Goal: Connect with others: Connect with others

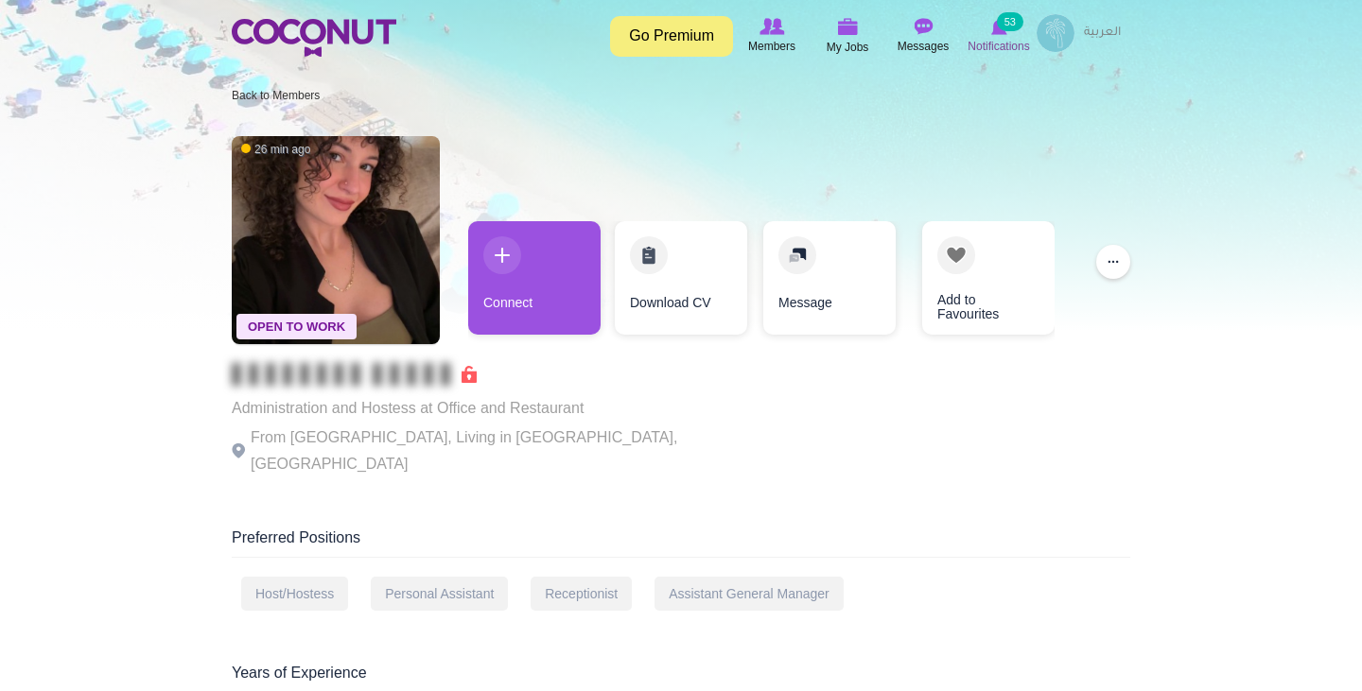
click at [1003, 30] on small "53" at bounding box center [1010, 21] width 26 height 19
click at [1000, 30] on small "53" at bounding box center [1010, 21] width 26 height 19
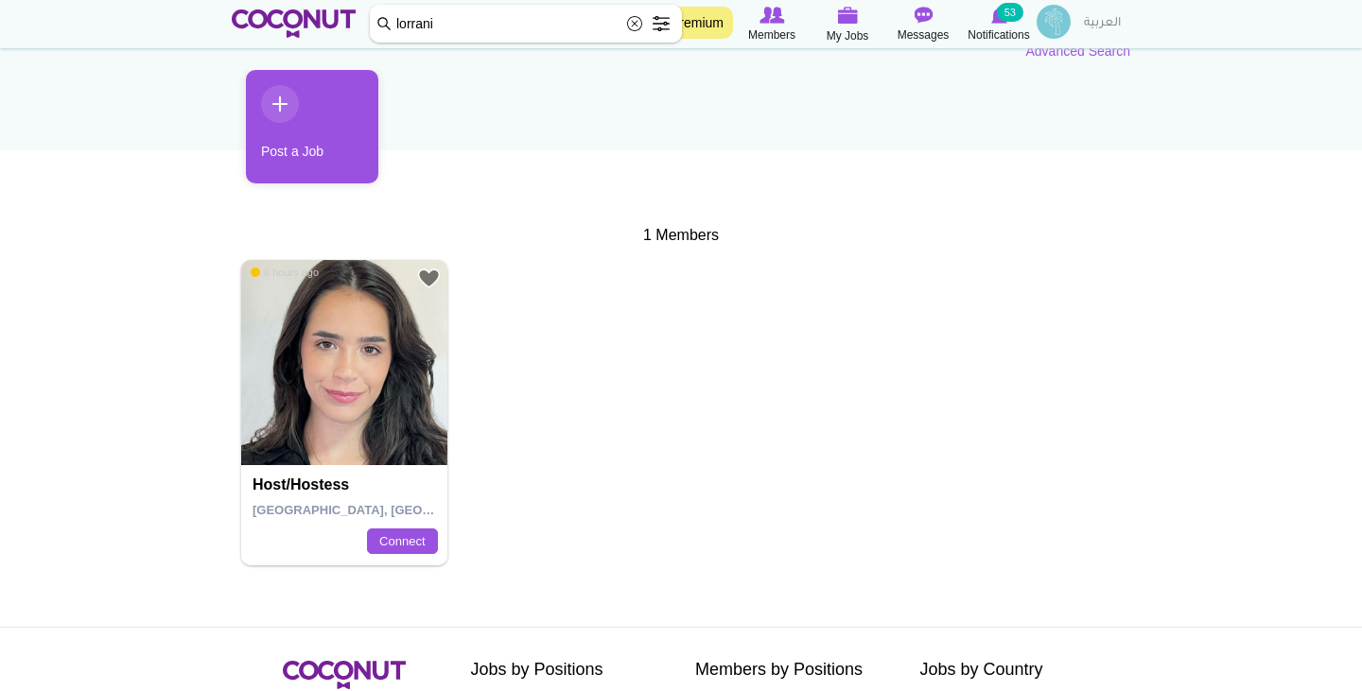
scroll to position [244, 0]
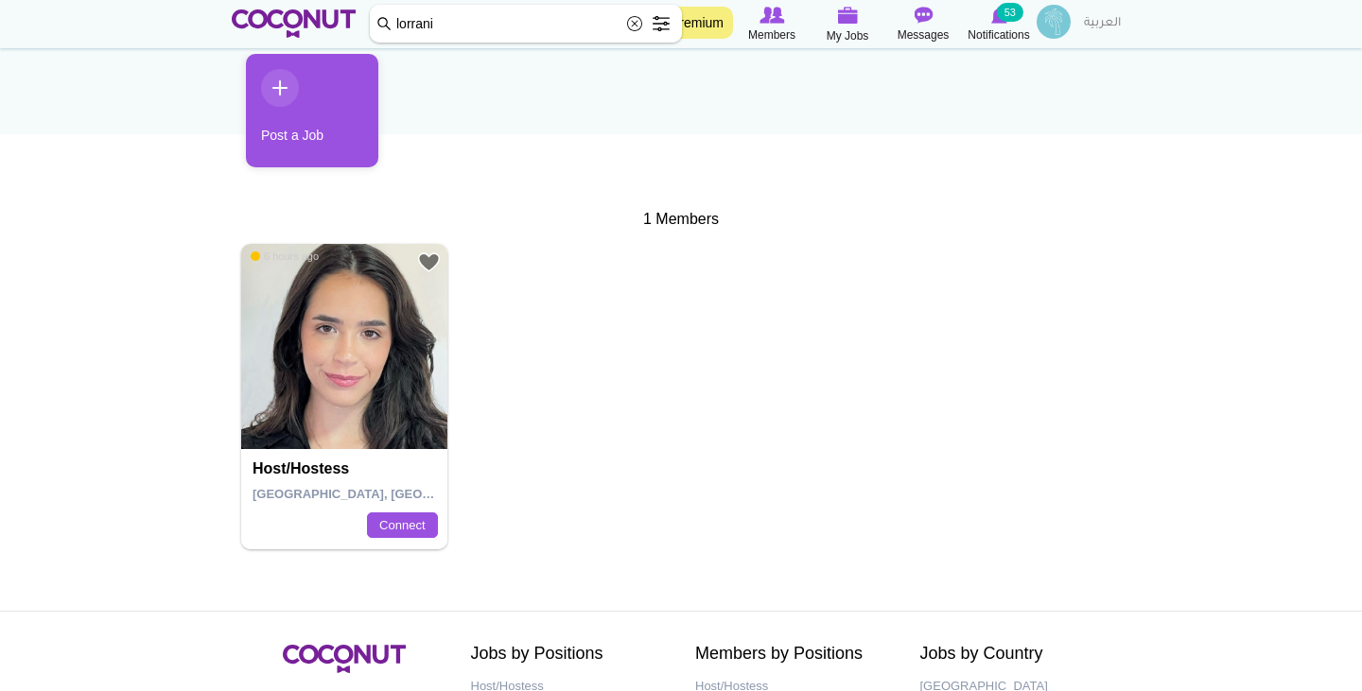
click at [352, 362] on img at bounding box center [344, 347] width 206 height 206
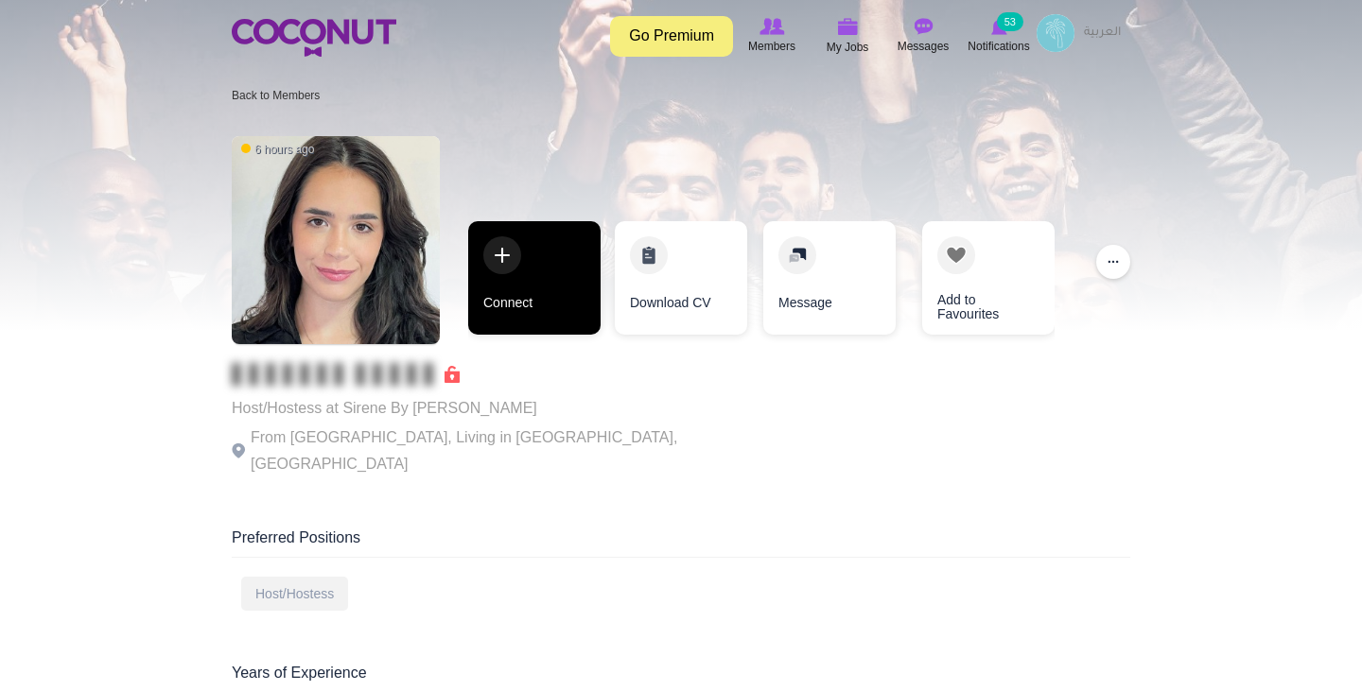
click at [524, 289] on link "Connect" at bounding box center [534, 278] width 132 height 114
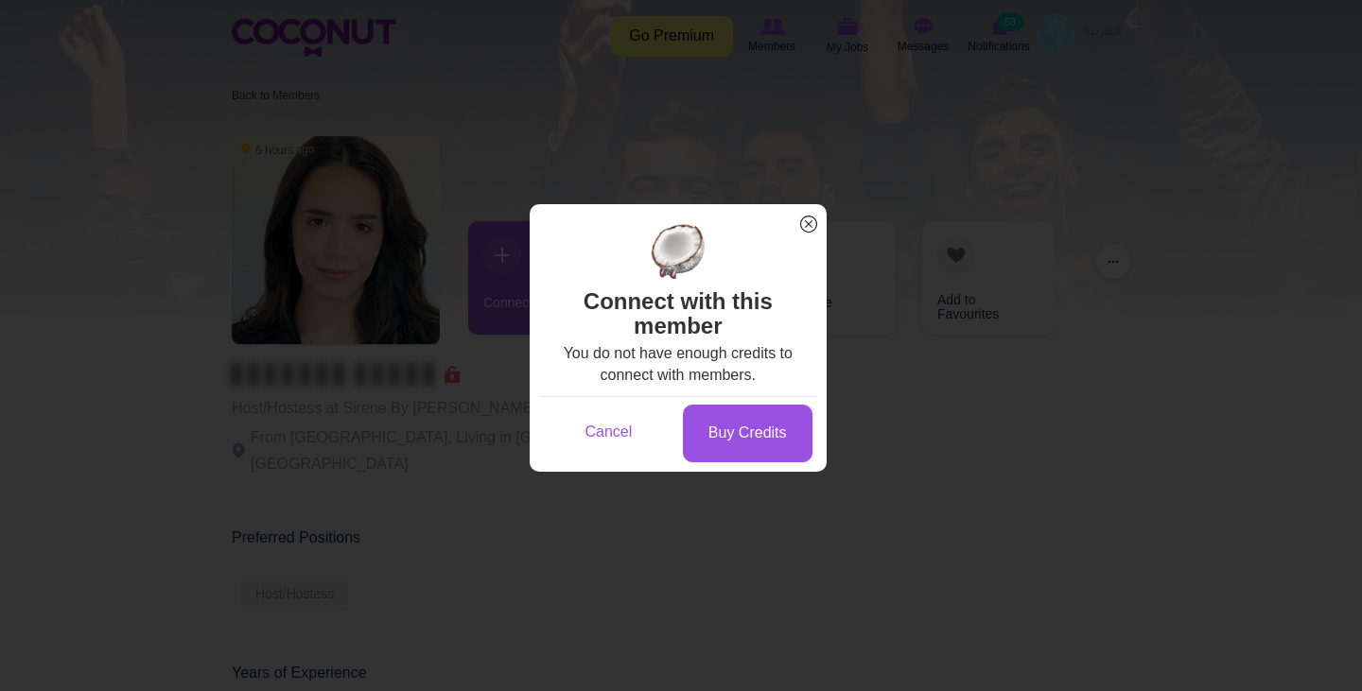
click at [809, 221] on span "x" at bounding box center [808, 224] width 25 height 25
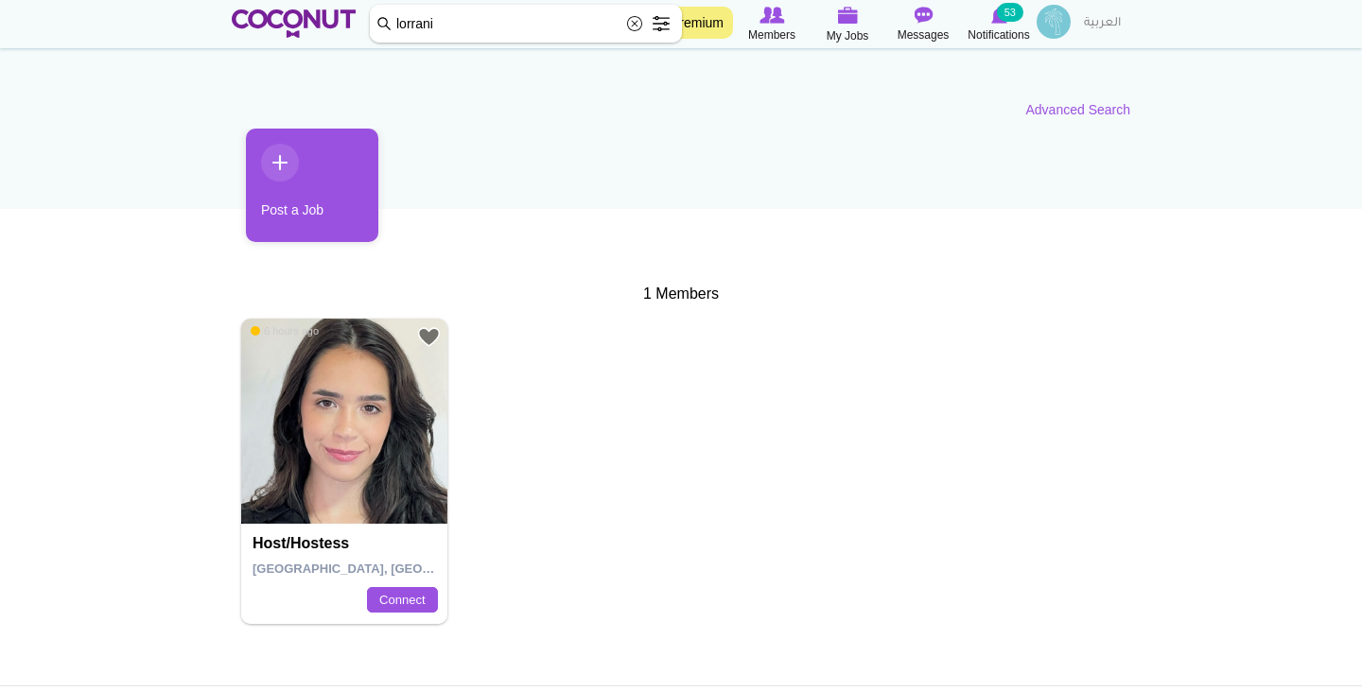
scroll to position [167, 0]
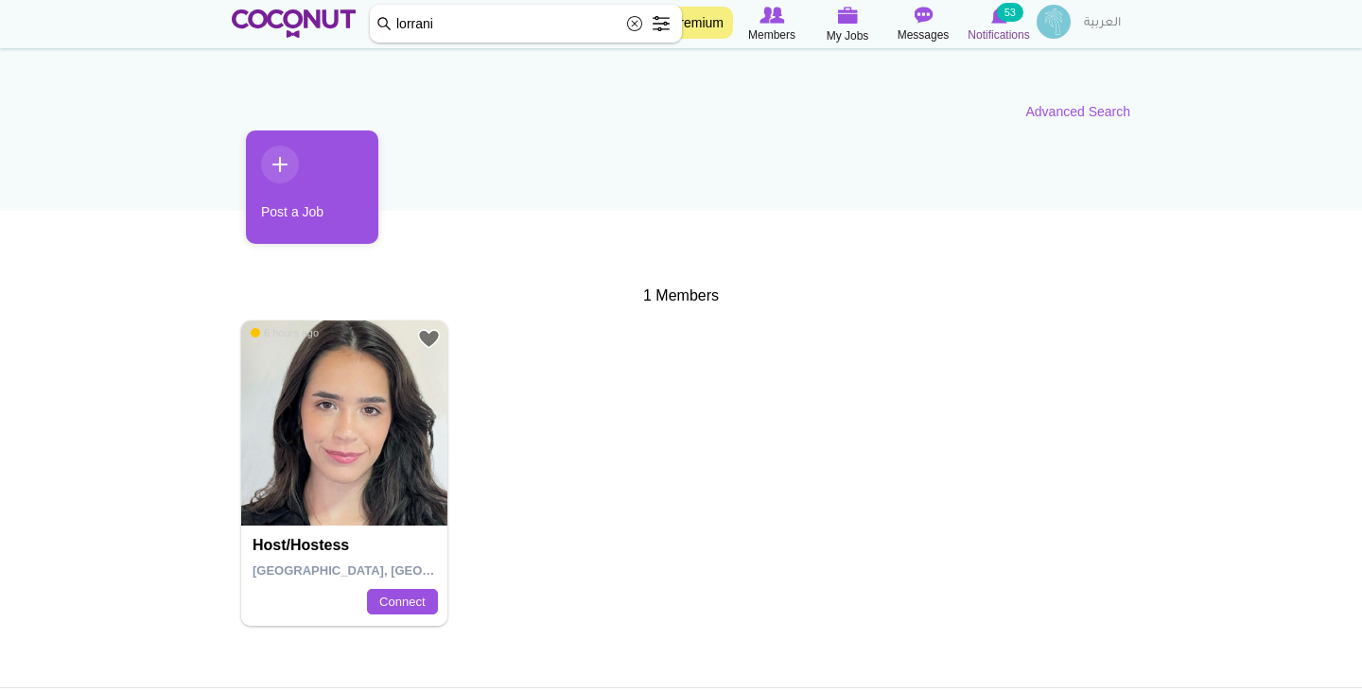
click at [1006, 21] on small "53" at bounding box center [1010, 12] width 26 height 19
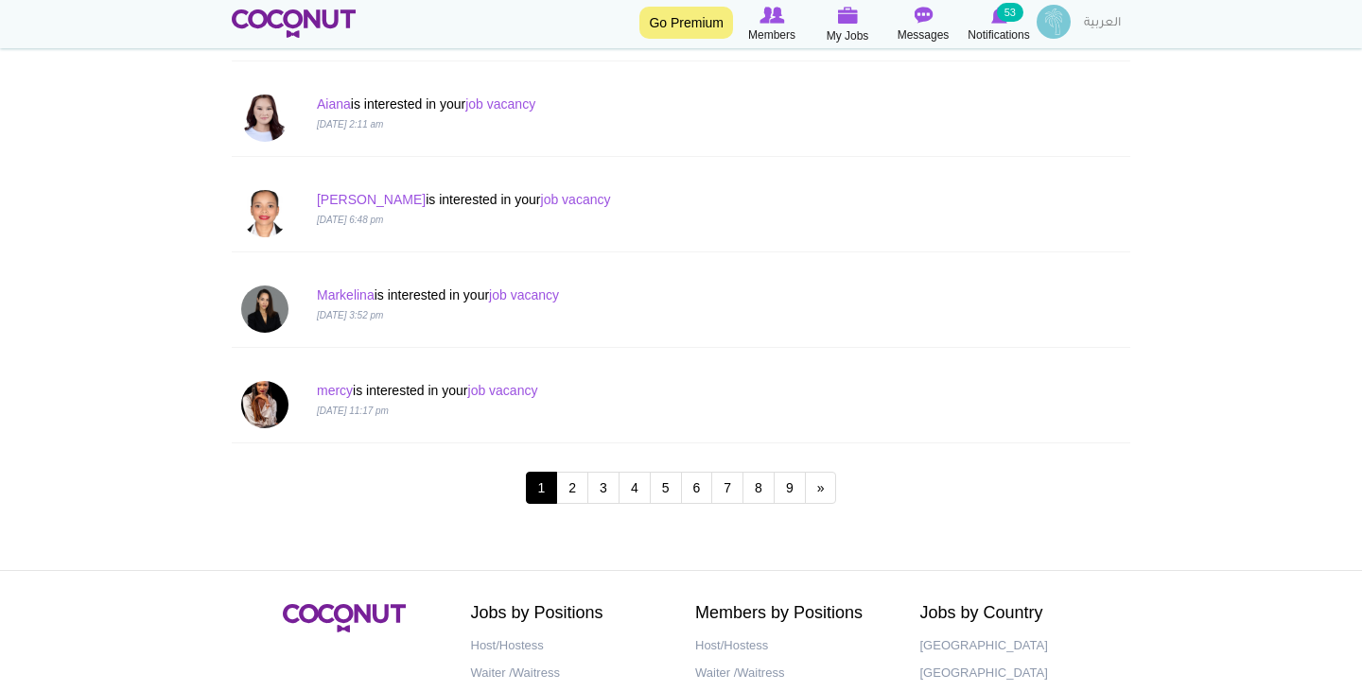
scroll to position [1806, 0]
click at [573, 490] on link "2" at bounding box center [572, 488] width 32 height 32
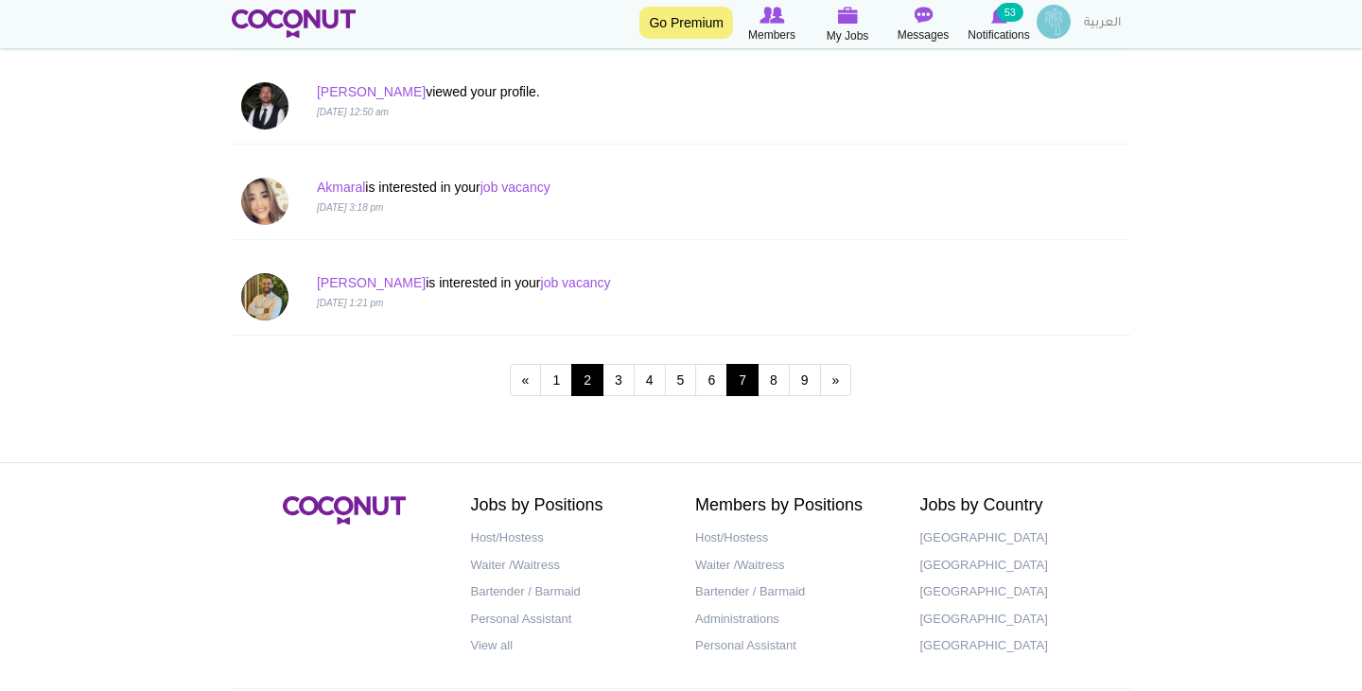
scroll to position [1911, 0]
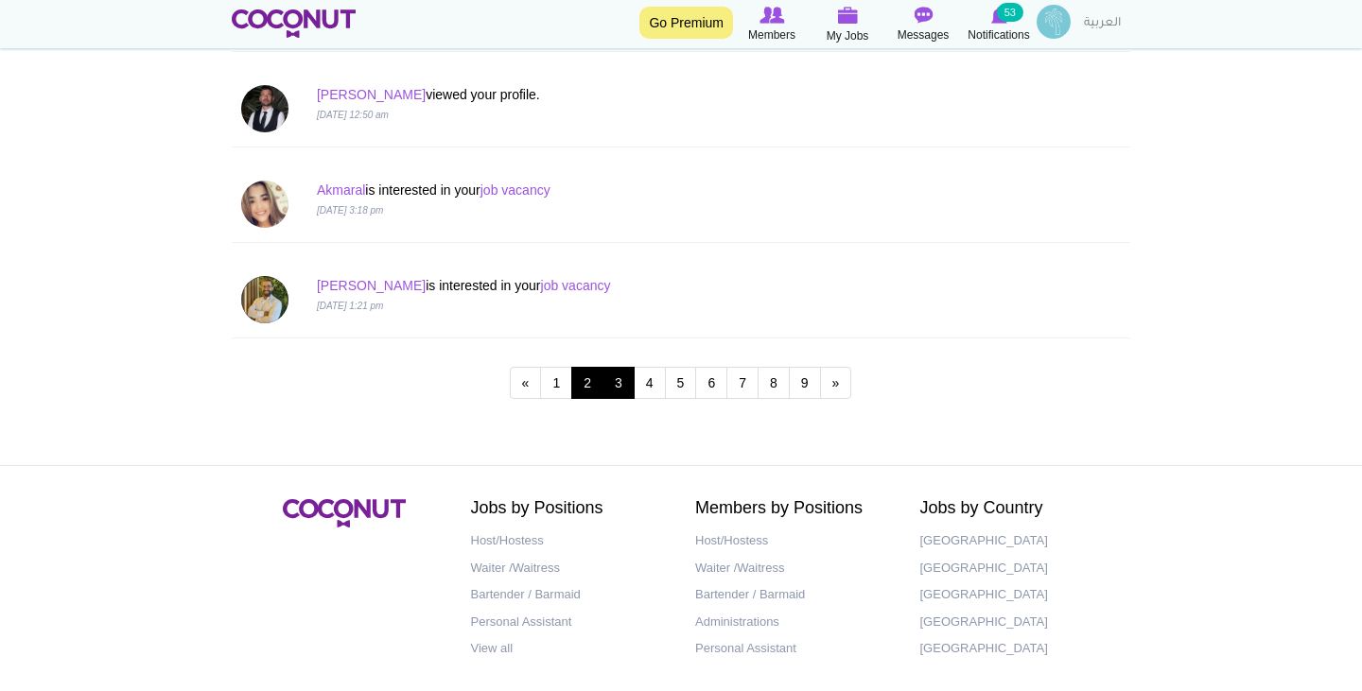
click at [607, 387] on link "3" at bounding box center [619, 383] width 32 height 32
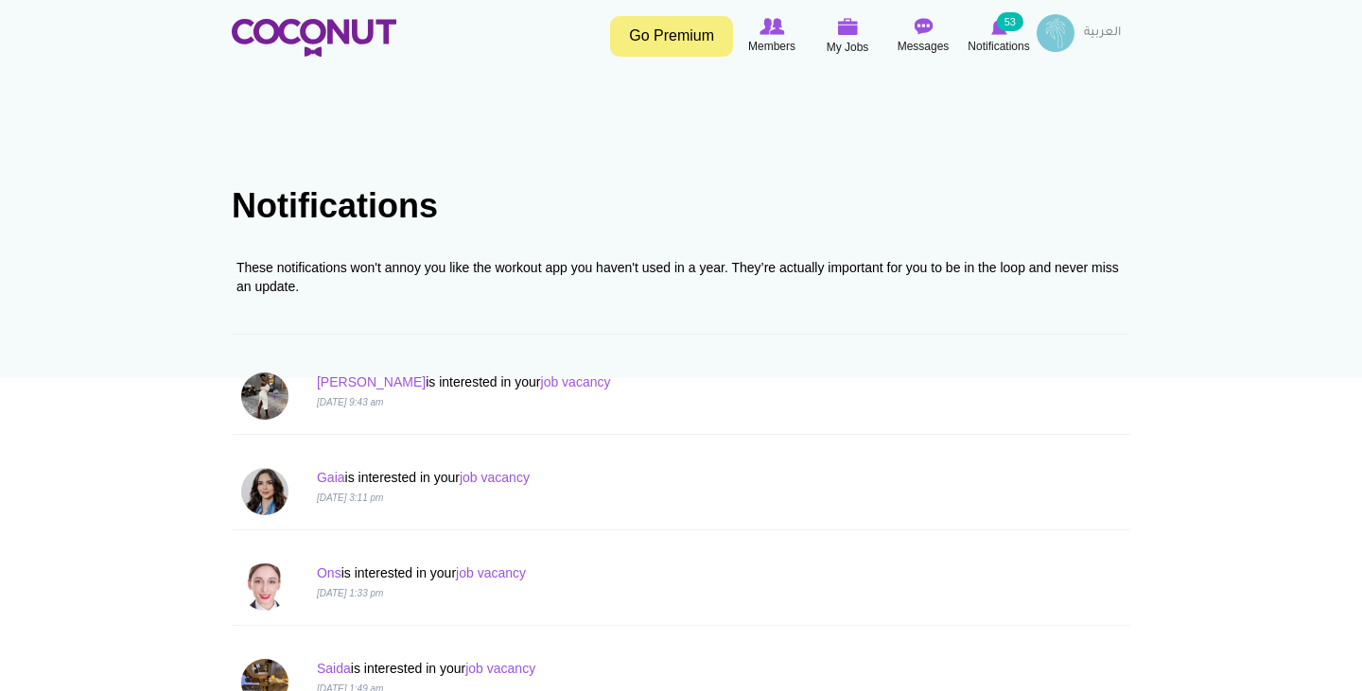
click at [1068, 36] on img at bounding box center [1056, 33] width 38 height 38
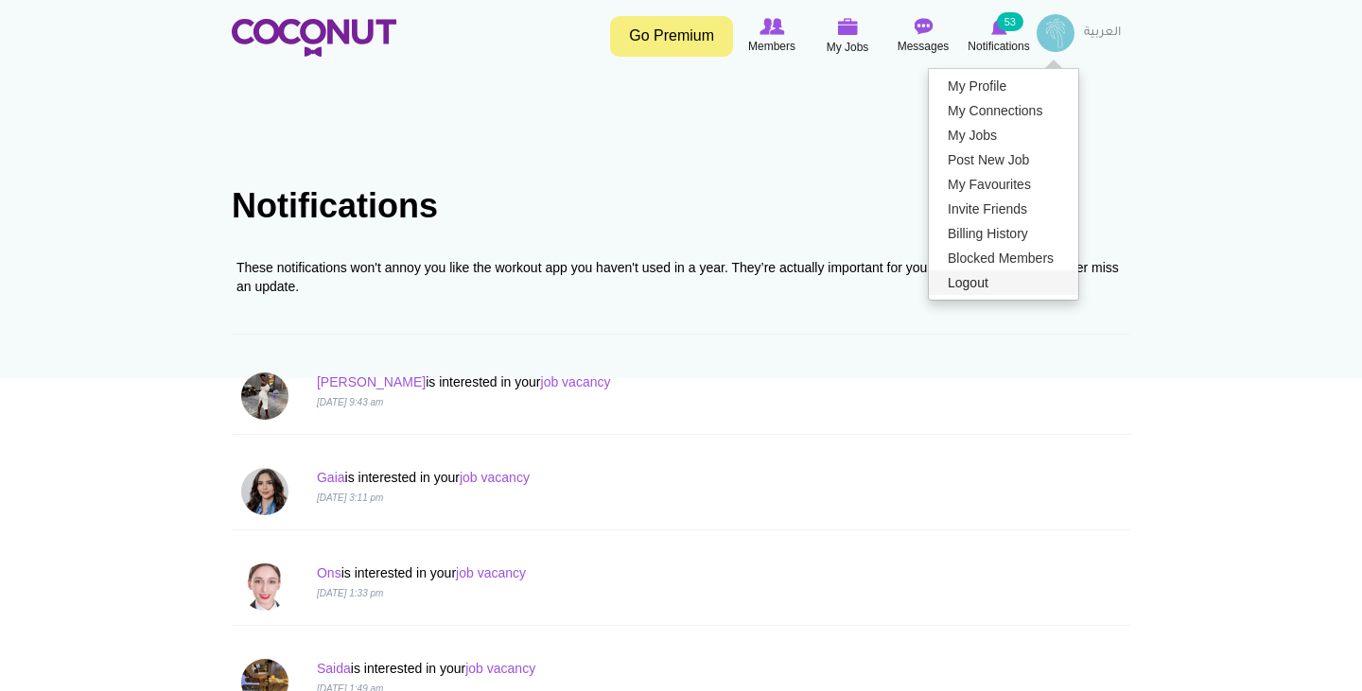
click at [995, 283] on link "Logout" at bounding box center [1003, 283] width 149 height 25
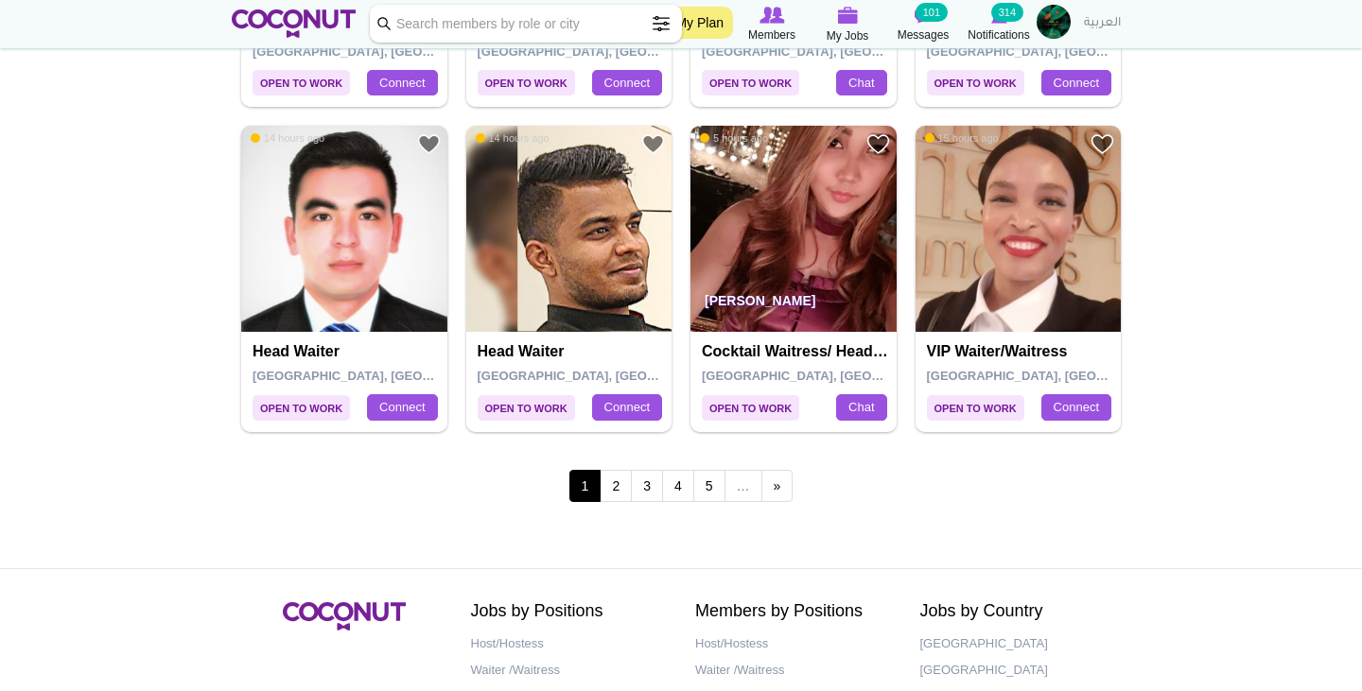
scroll to position [3245, 0]
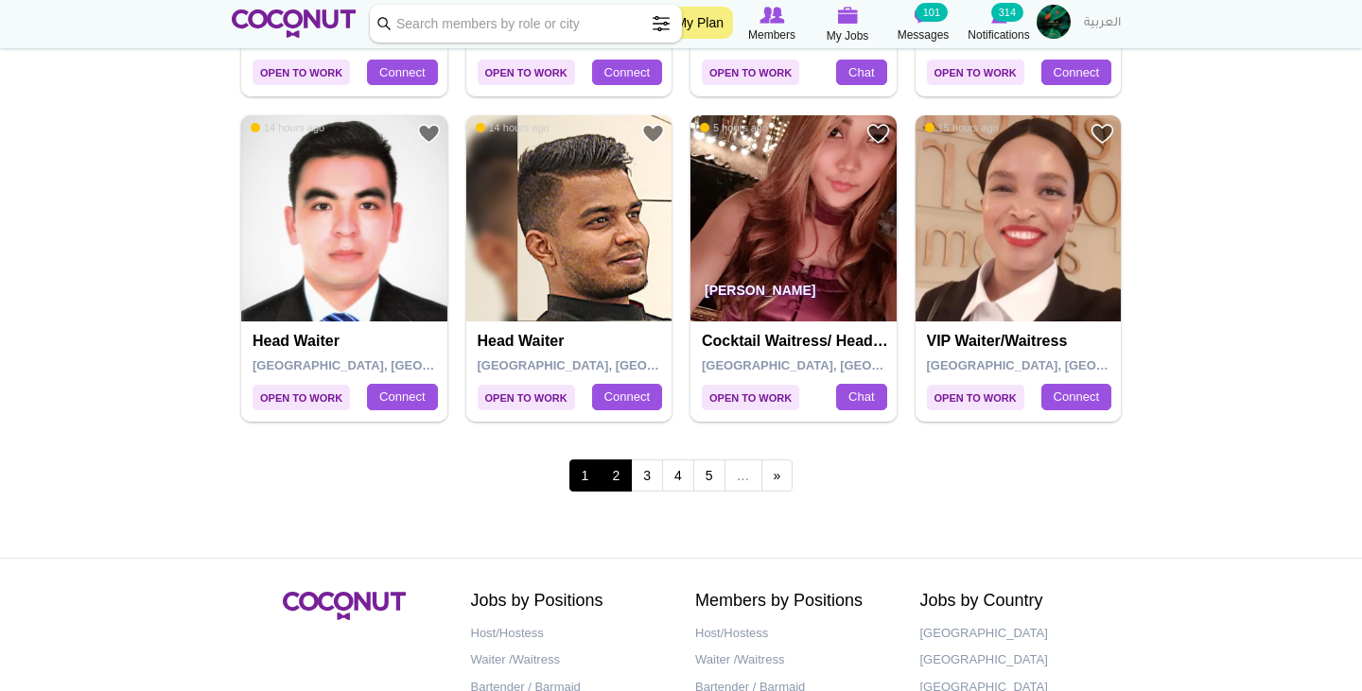
click at [614, 460] on link "2" at bounding box center [616, 476] width 32 height 32
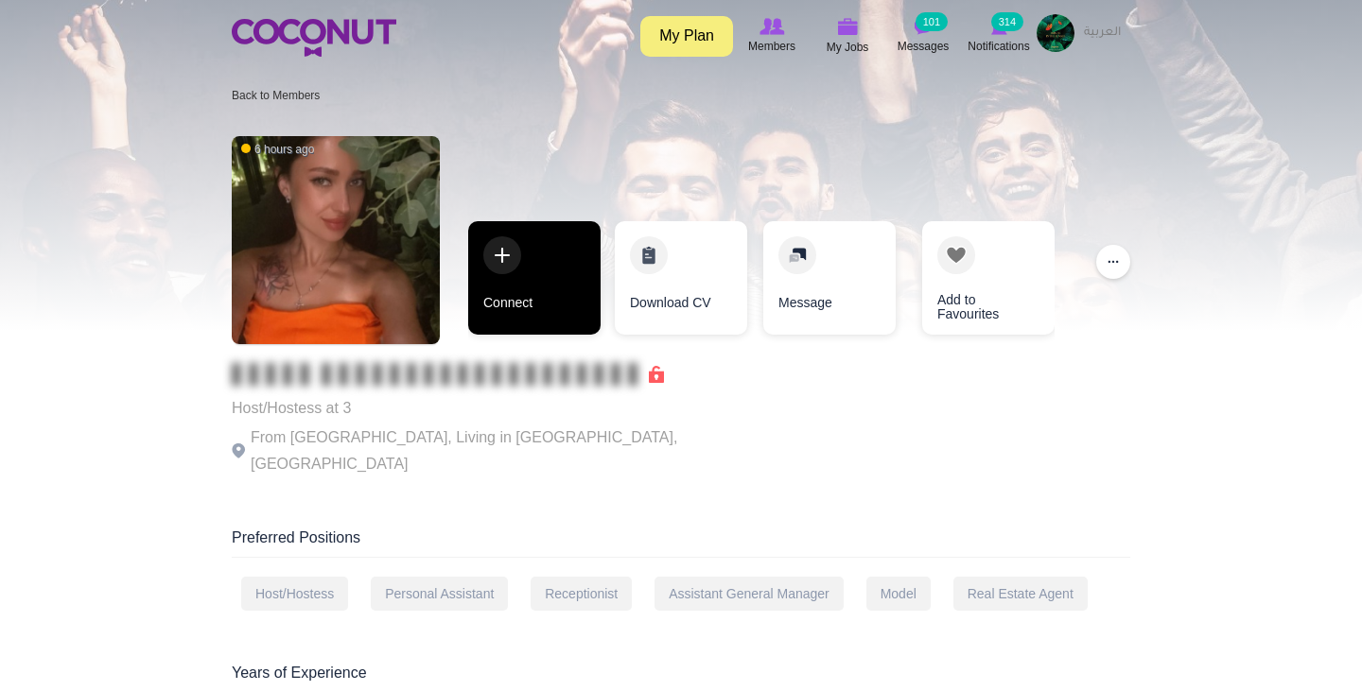
click at [503, 261] on link "Connect" at bounding box center [534, 278] width 132 height 114
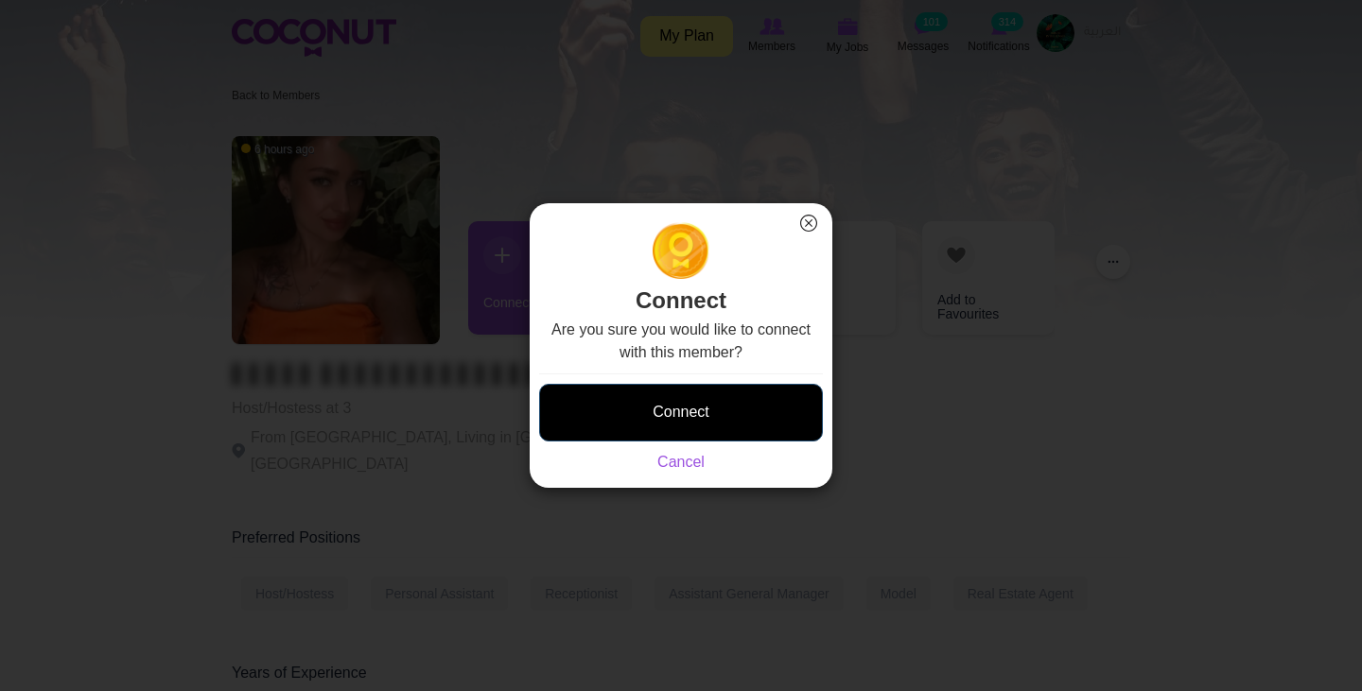
click at [685, 412] on button "Connect" at bounding box center [681, 413] width 284 height 58
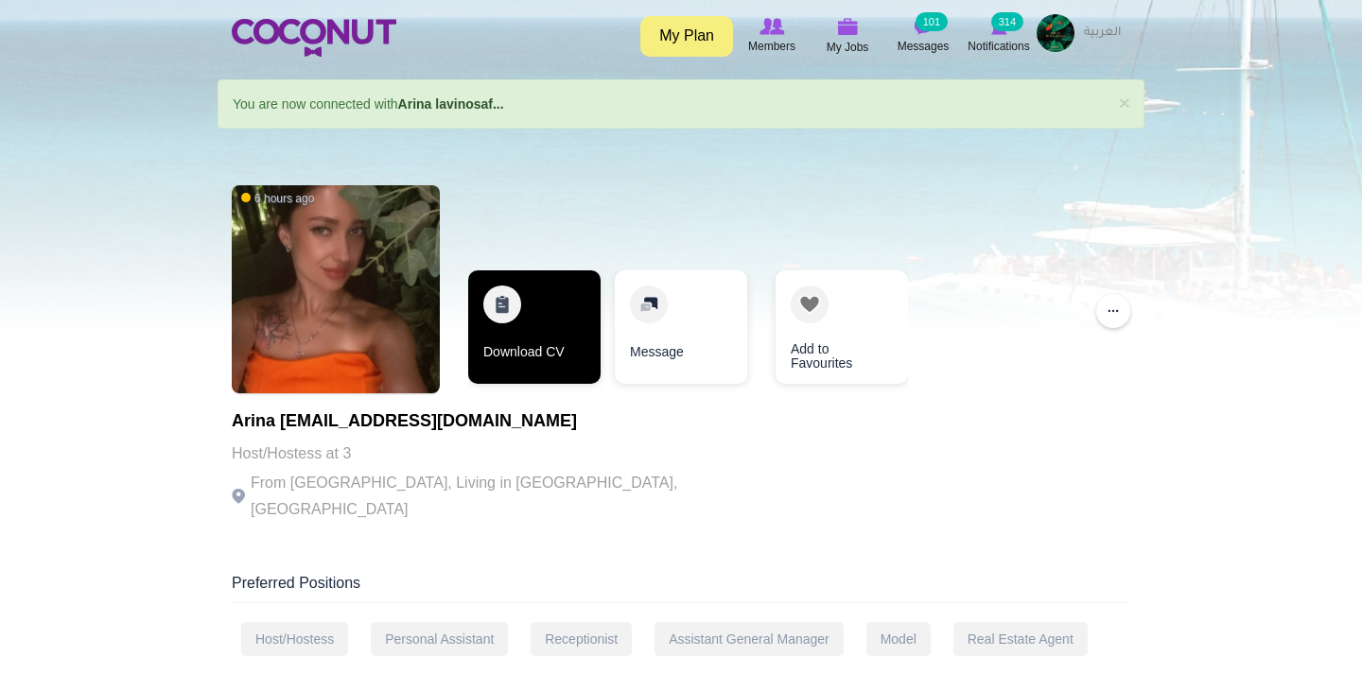
click at [519, 332] on link "Download CV" at bounding box center [534, 328] width 132 height 114
click at [540, 329] on link "Download CV" at bounding box center [534, 328] width 132 height 114
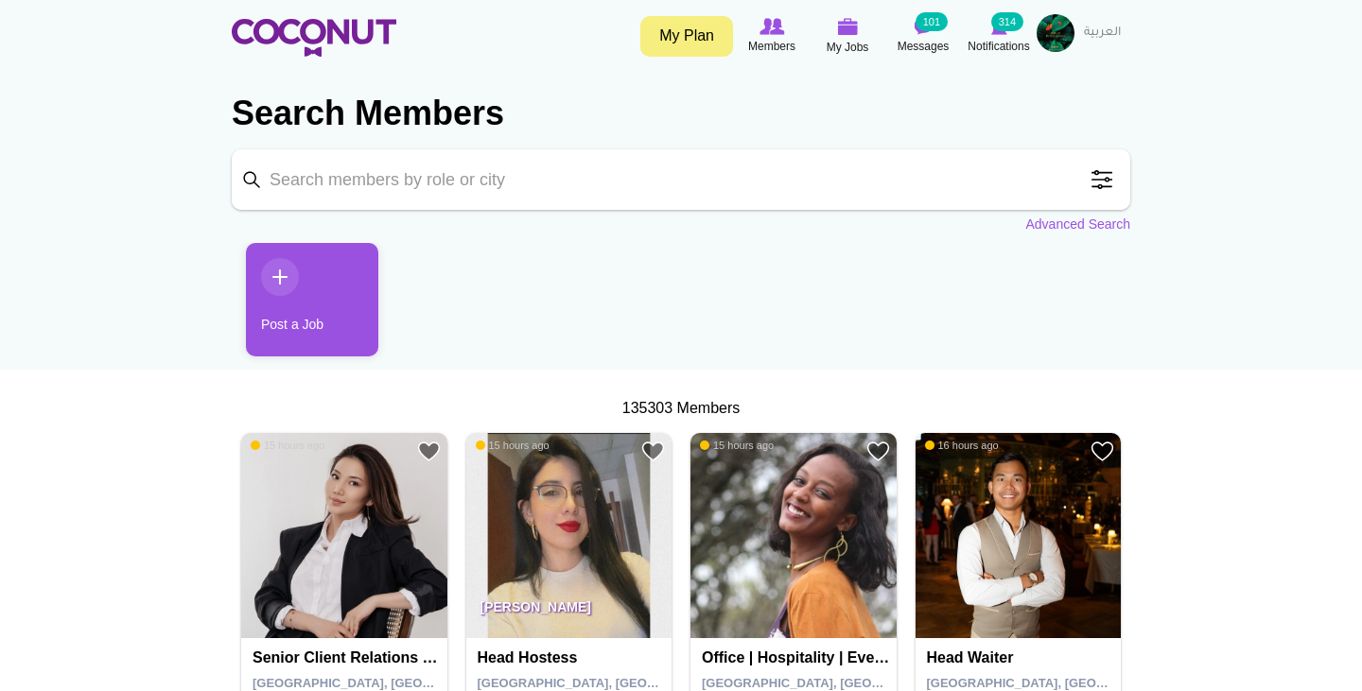
scroll to position [6, 0]
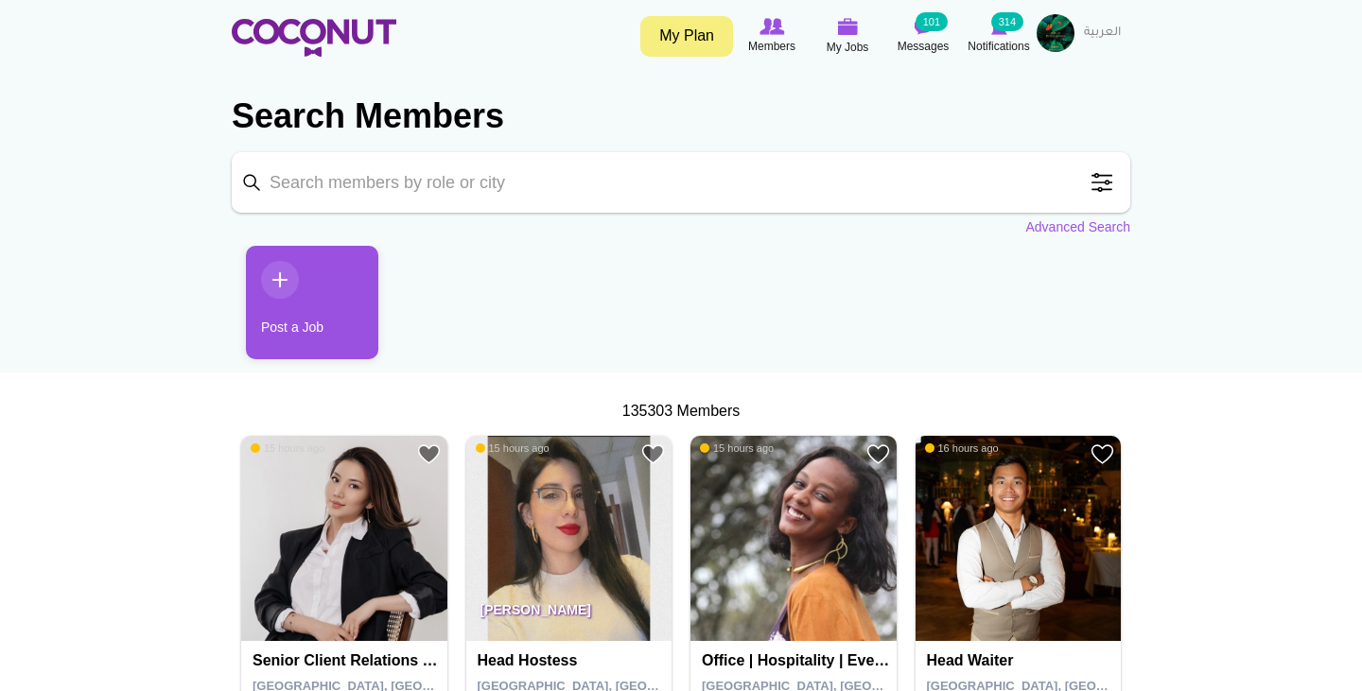
click at [563, 201] on input "Keyword" at bounding box center [681, 182] width 899 height 61
type input "lorrani"
click button "Search" at bounding box center [0, 0] width 0 height 0
click at [457, 176] on input "lorrani" at bounding box center [681, 182] width 899 height 61
click button "Search" at bounding box center [0, 0] width 0 height 0
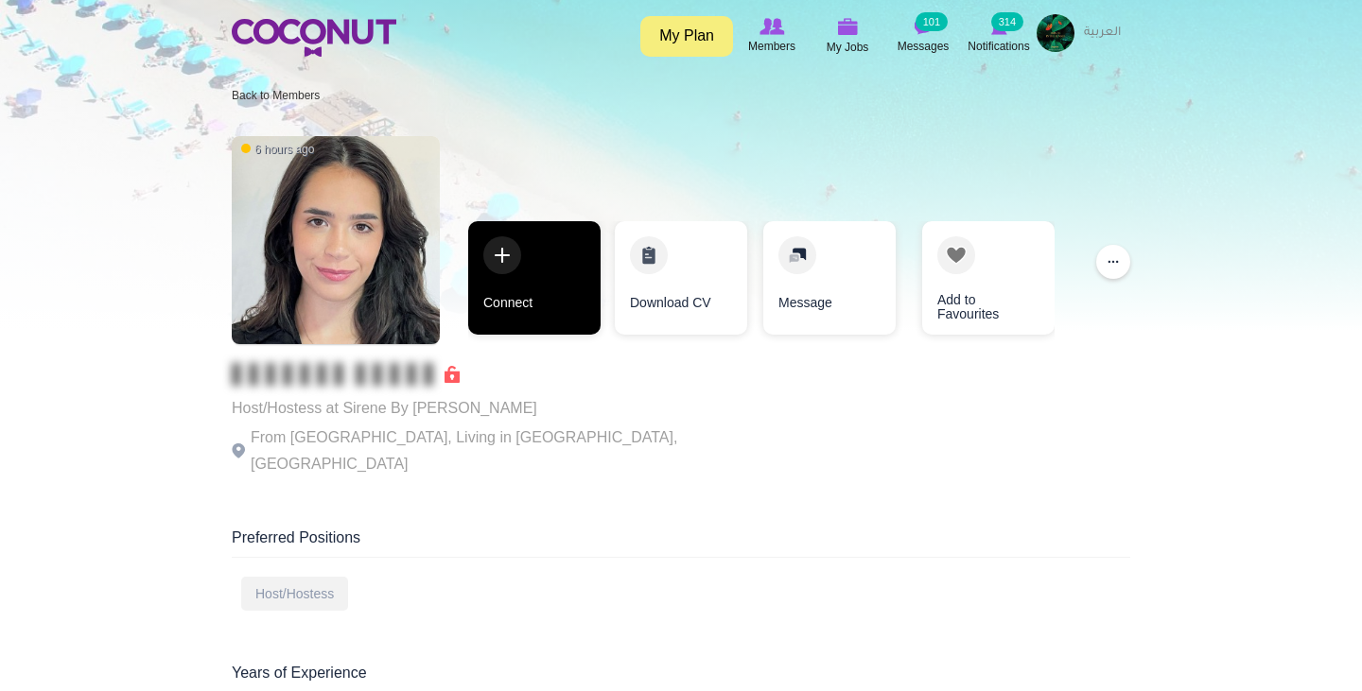
click at [510, 270] on link "Connect" at bounding box center [534, 278] width 132 height 114
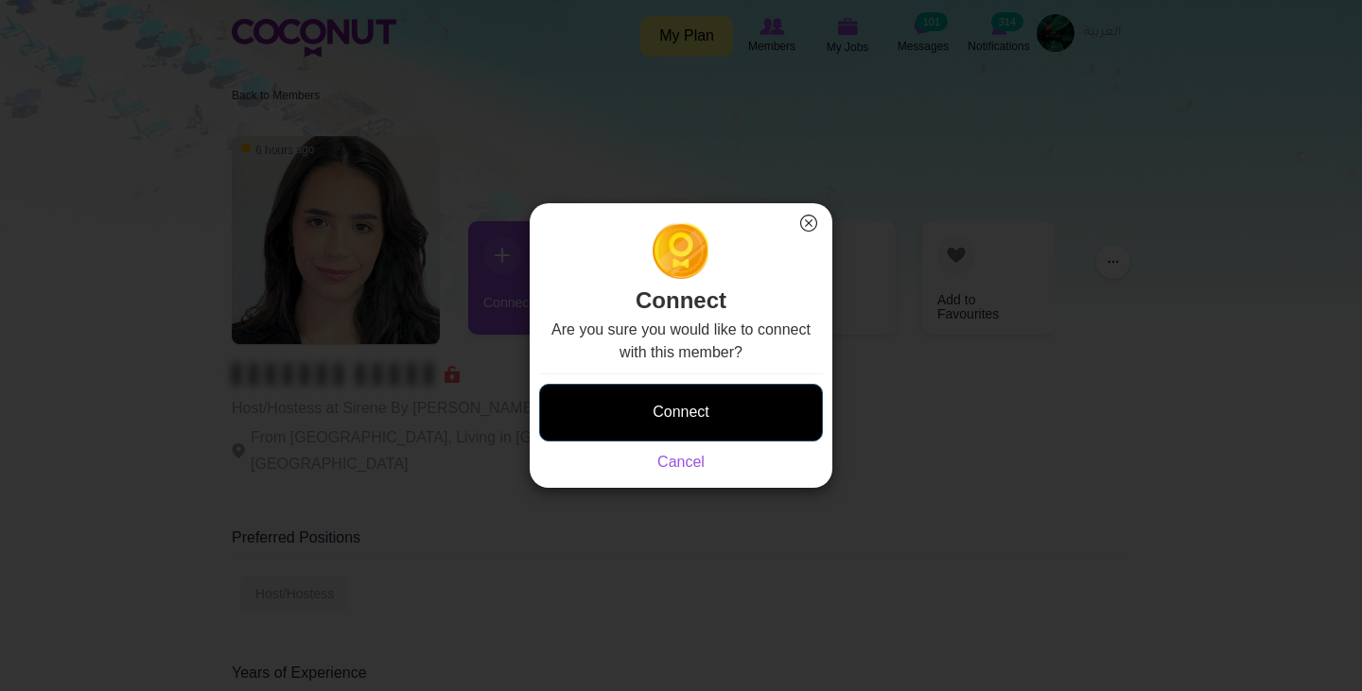
click at [684, 420] on button "Connect" at bounding box center [681, 413] width 284 height 58
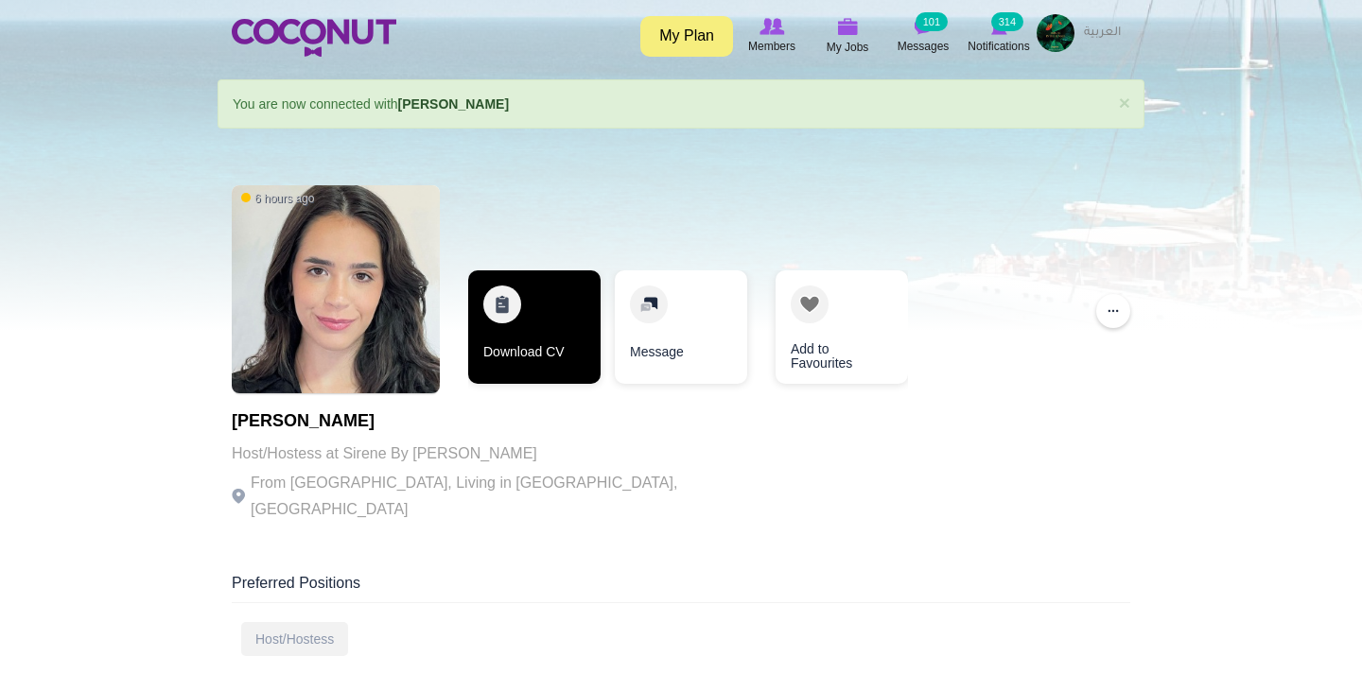
click at [583, 360] on link "Download CV" at bounding box center [534, 328] width 132 height 114
click at [520, 322] on link "Download CV" at bounding box center [534, 328] width 132 height 114
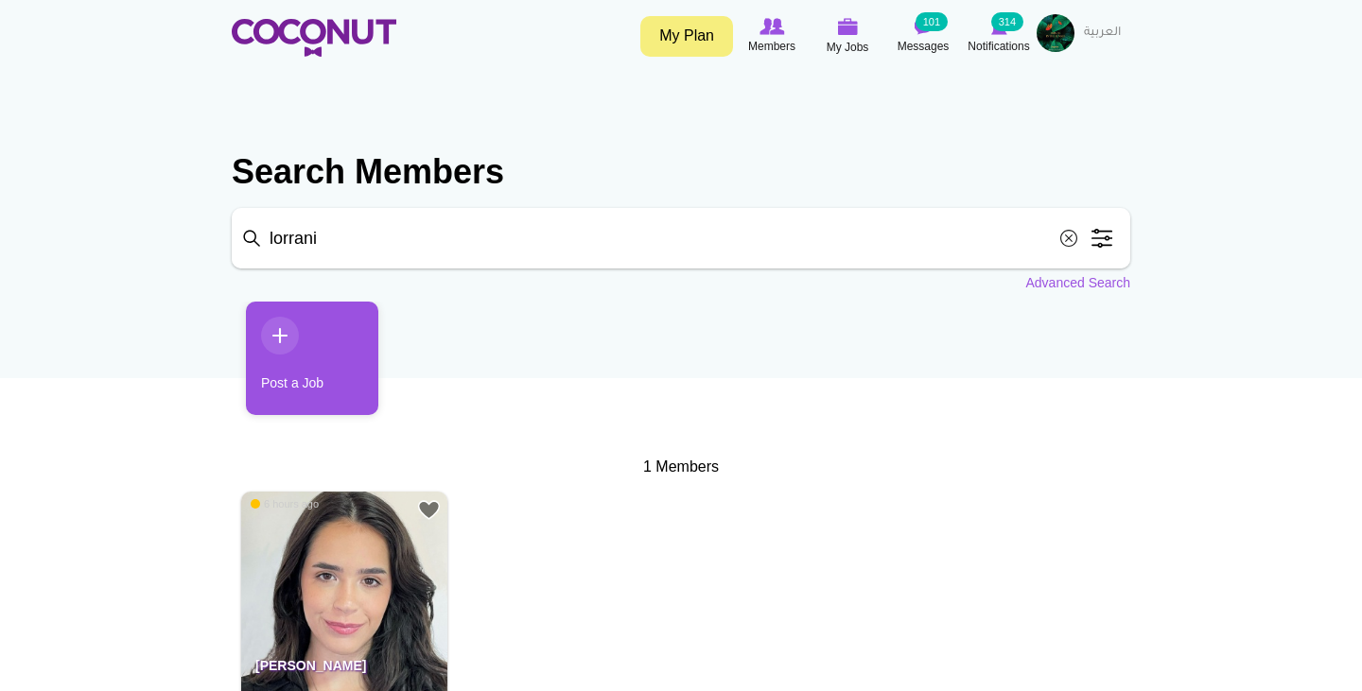
drag, startPoint x: 328, startPoint y: 244, endPoint x: 77, endPoint y: 233, distance: 251.9
click at [77, 233] on body "Toggle navigation My Plan Members My Jobs Post a Job Messages 101 Notifications…" at bounding box center [681, 582] width 1362 height 1164
type input "rossella"
click button "Search" at bounding box center [0, 0] width 0 height 0
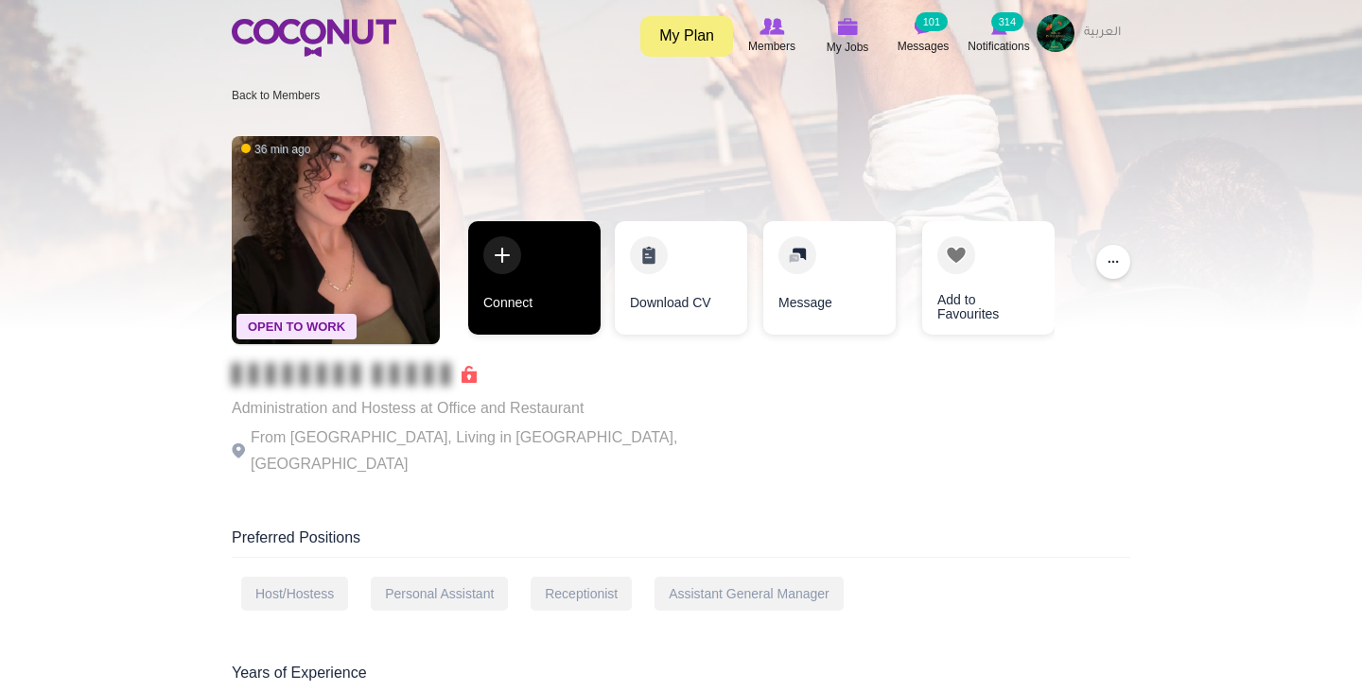
click at [533, 261] on link "Connect" at bounding box center [534, 278] width 132 height 114
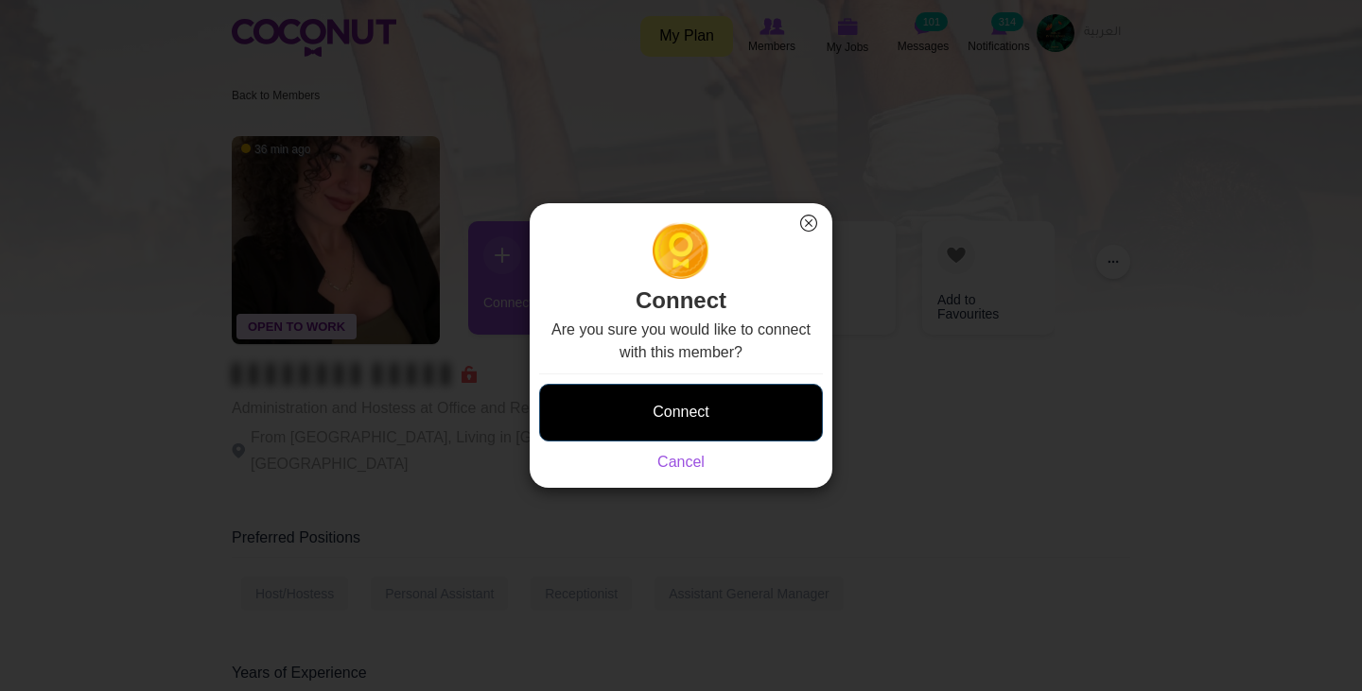
click at [686, 406] on button "Connect" at bounding box center [681, 413] width 284 height 58
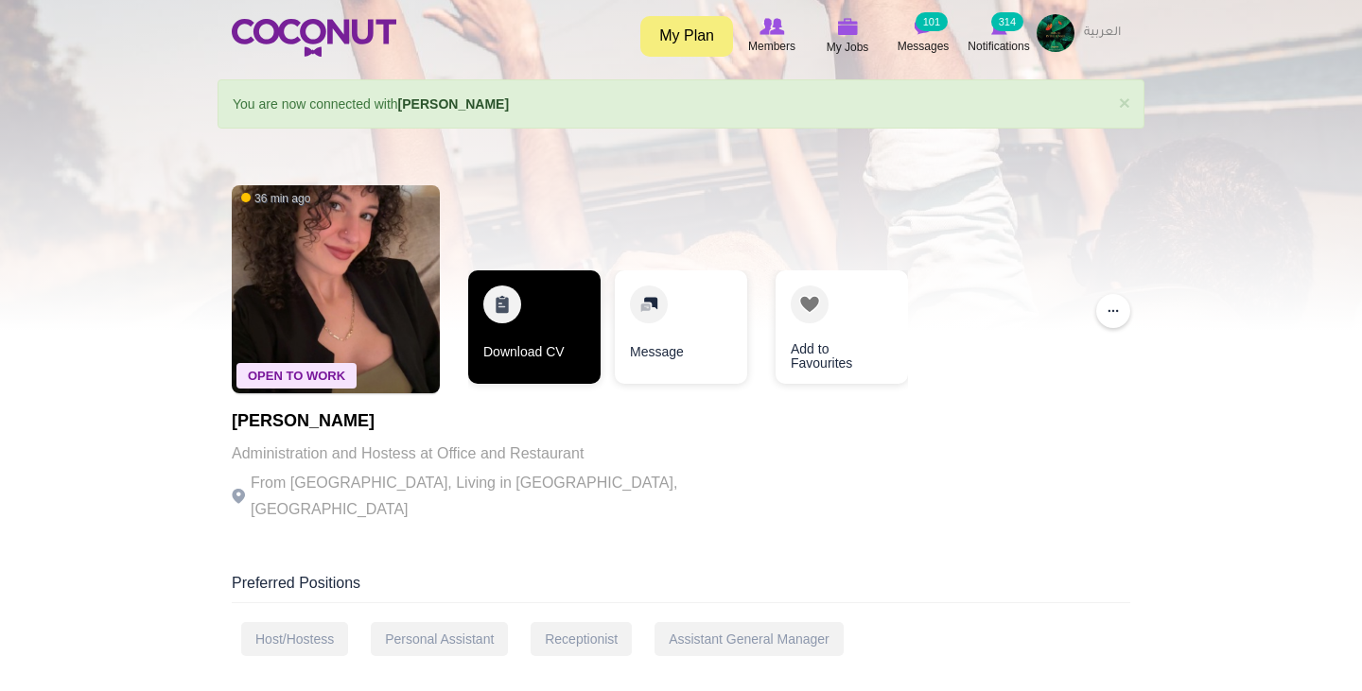
click at [540, 321] on link "Download CV" at bounding box center [534, 328] width 132 height 114
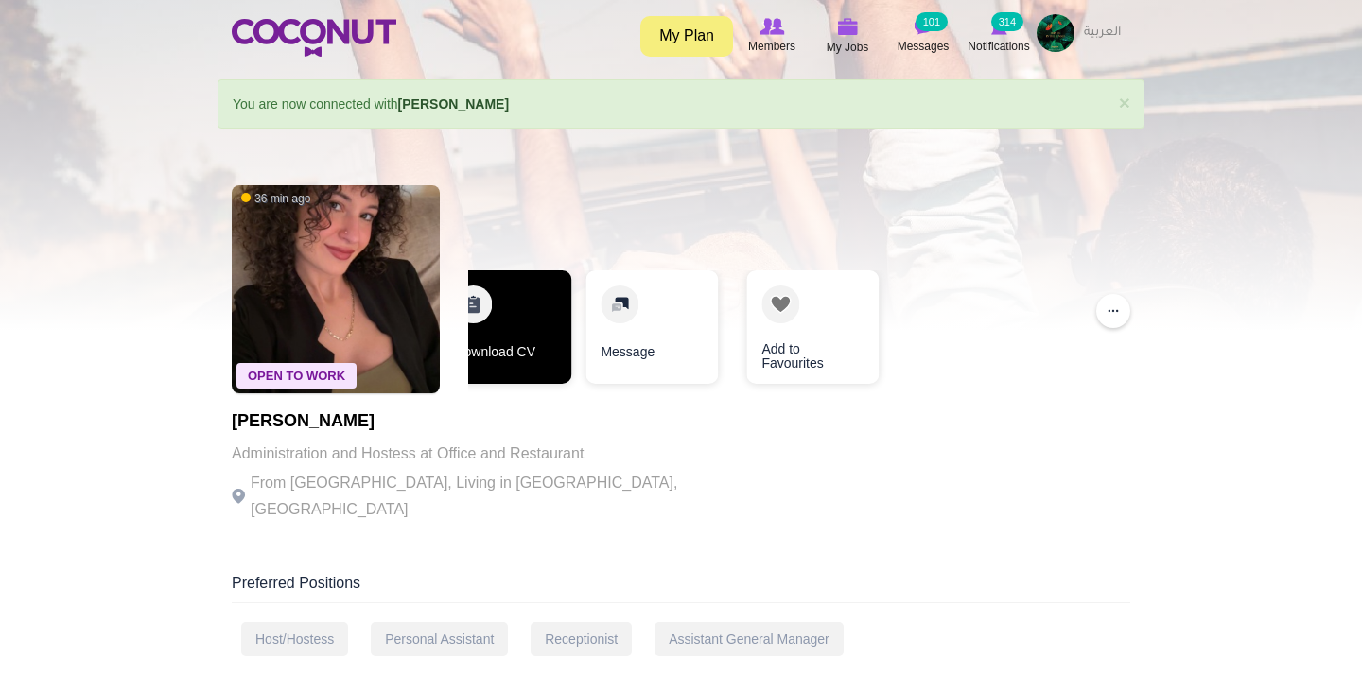
click at [516, 340] on link "Download CV" at bounding box center [505, 328] width 132 height 114
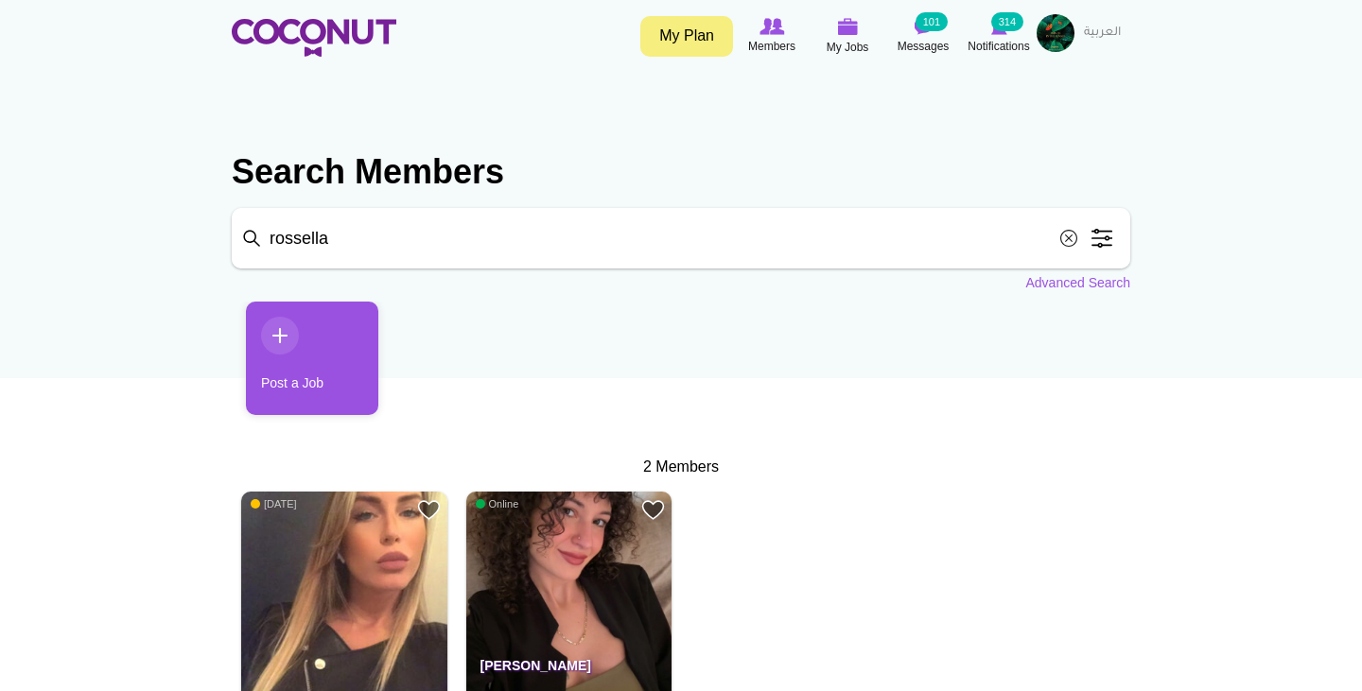
drag, startPoint x: 437, startPoint y: 246, endPoint x: 59, endPoint y: 244, distance: 378.4
click at [59, 245] on body "Toggle navigation My Plan Members My Jobs Post a Job Messages 101 Notifications…" at bounding box center [681, 582] width 1362 height 1164
click at [419, 254] on input "carmen elena" at bounding box center [681, 238] width 899 height 61
type input "carmen elena"
click button "Search" at bounding box center [0, 0] width 0 height 0
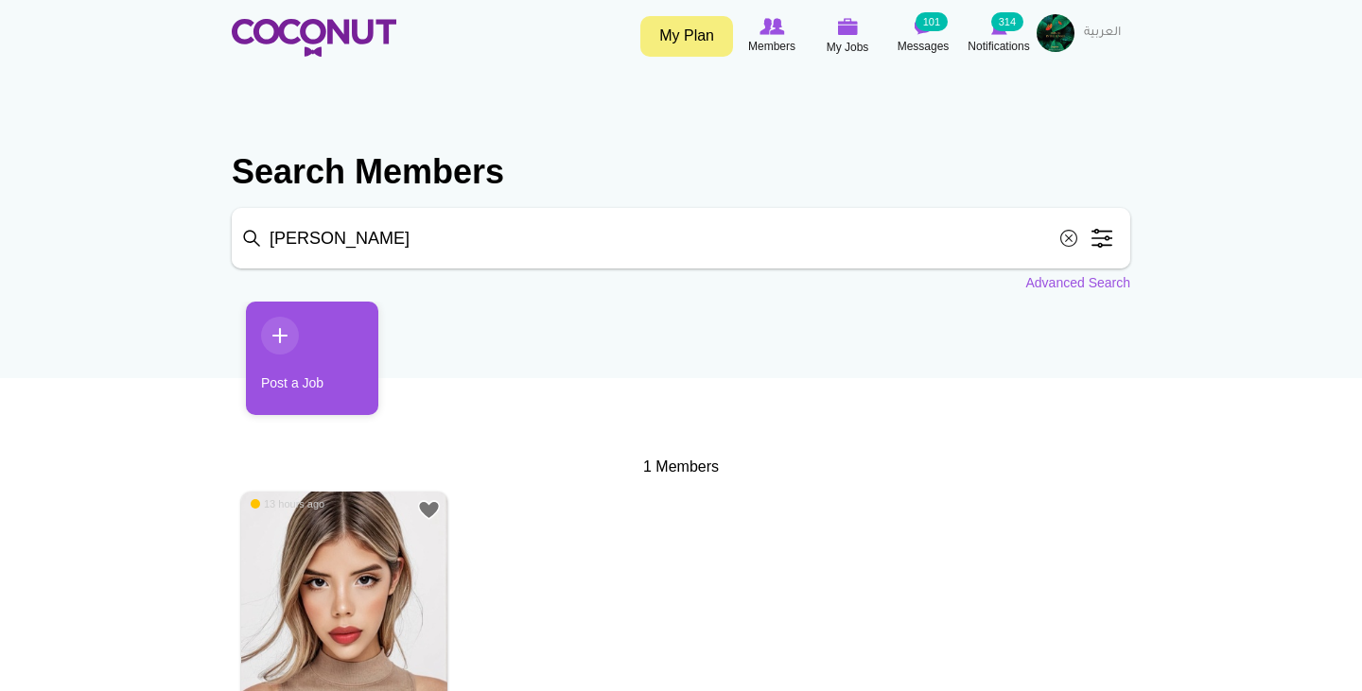
drag, startPoint x: 396, startPoint y: 246, endPoint x: 64, endPoint y: 238, distance: 332.1
click at [64, 238] on body "Toggle navigation My Plan Members My Jobs Post a Job Messages 101 Notifications…" at bounding box center [681, 582] width 1362 height 1164
type input "aiza"
click button "Search" at bounding box center [0, 0] width 0 height 0
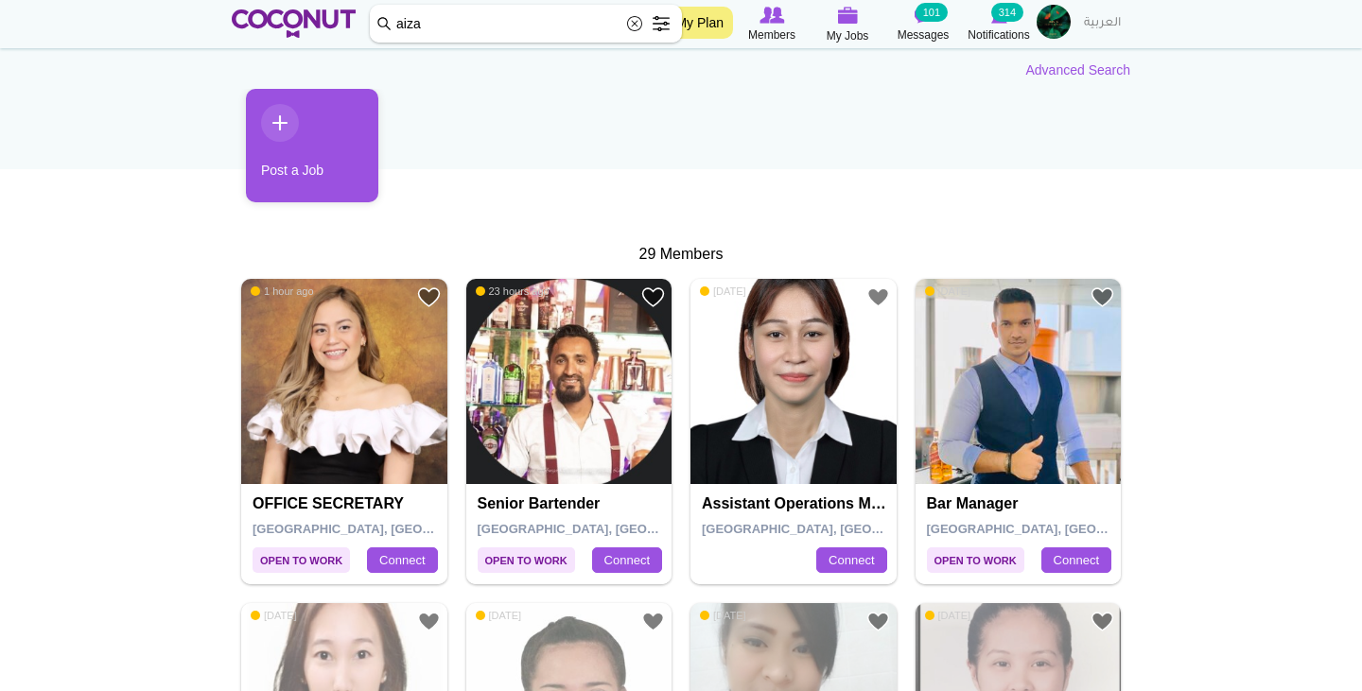
scroll to position [209, 0]
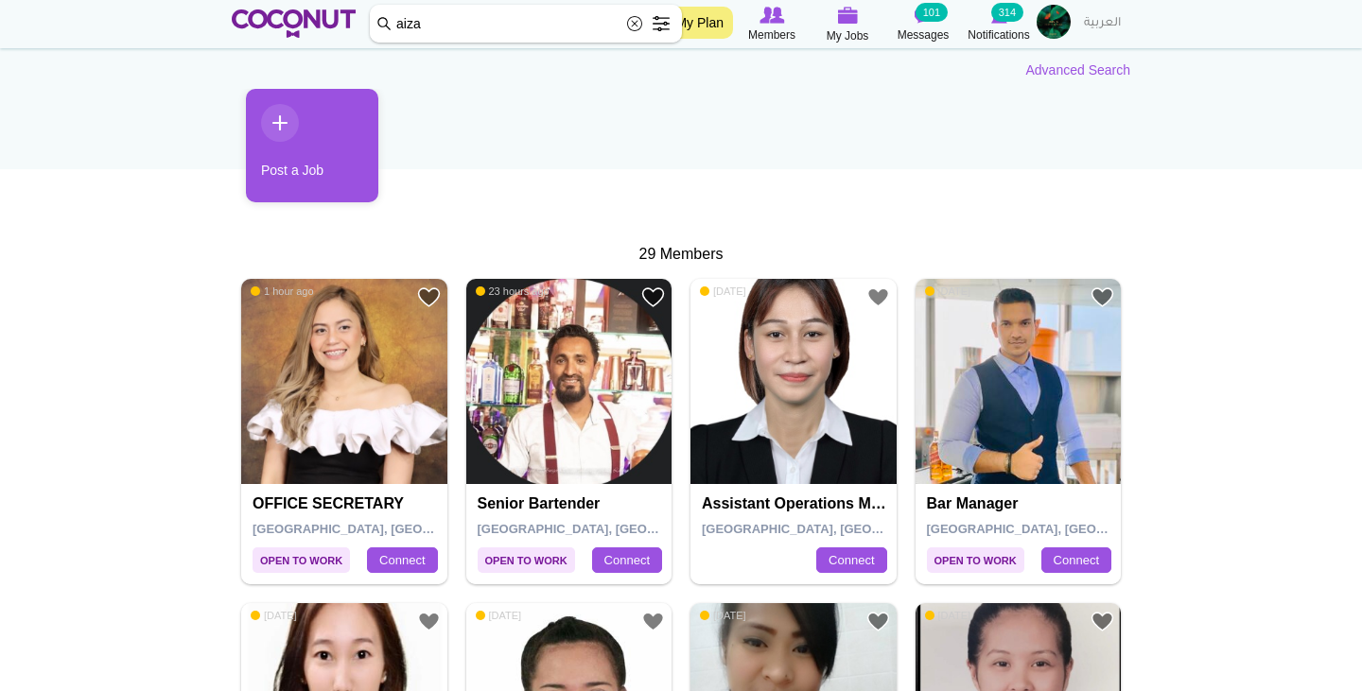
click at [335, 405] on img at bounding box center [344, 382] width 206 height 206
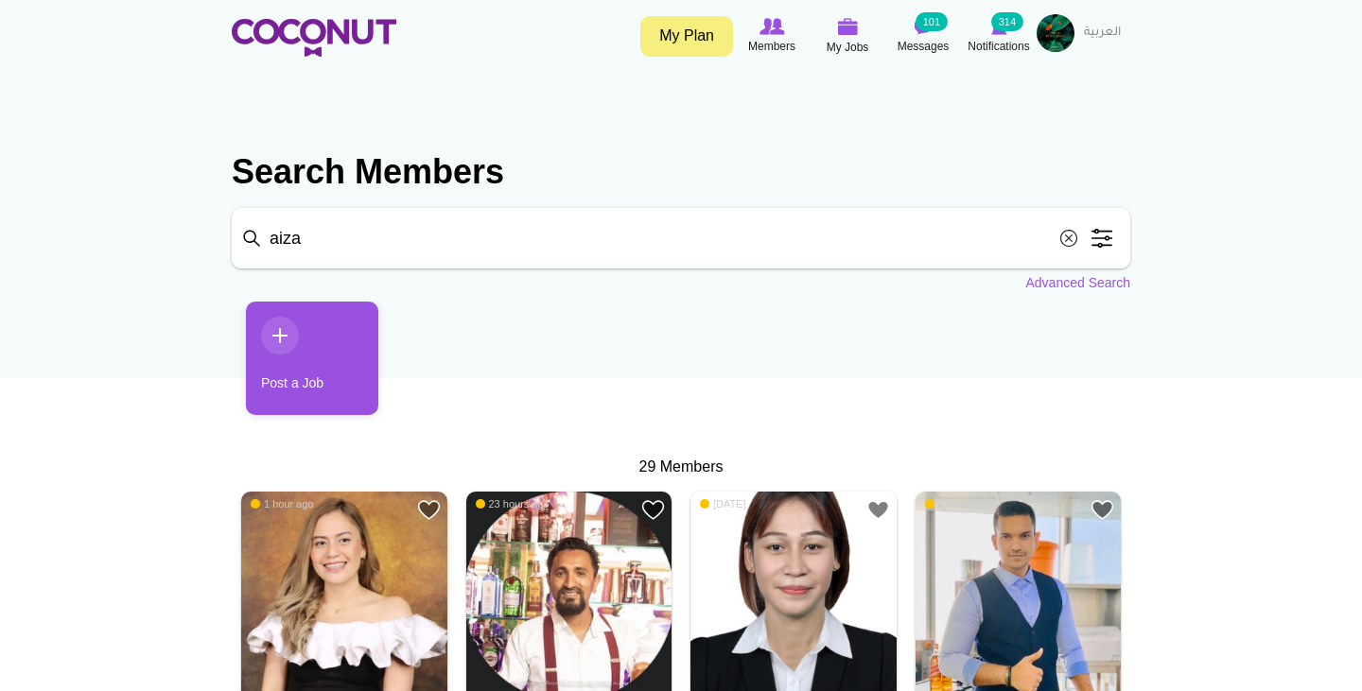
drag, startPoint x: 341, startPoint y: 224, endPoint x: 224, endPoint y: 224, distance: 116.3
drag, startPoint x: 347, startPoint y: 239, endPoint x: 249, endPoint y: 233, distance: 98.6
click at [249, 235] on input "aiza" at bounding box center [681, 238] width 899 height 61
type input "[PERSON_NAME]"
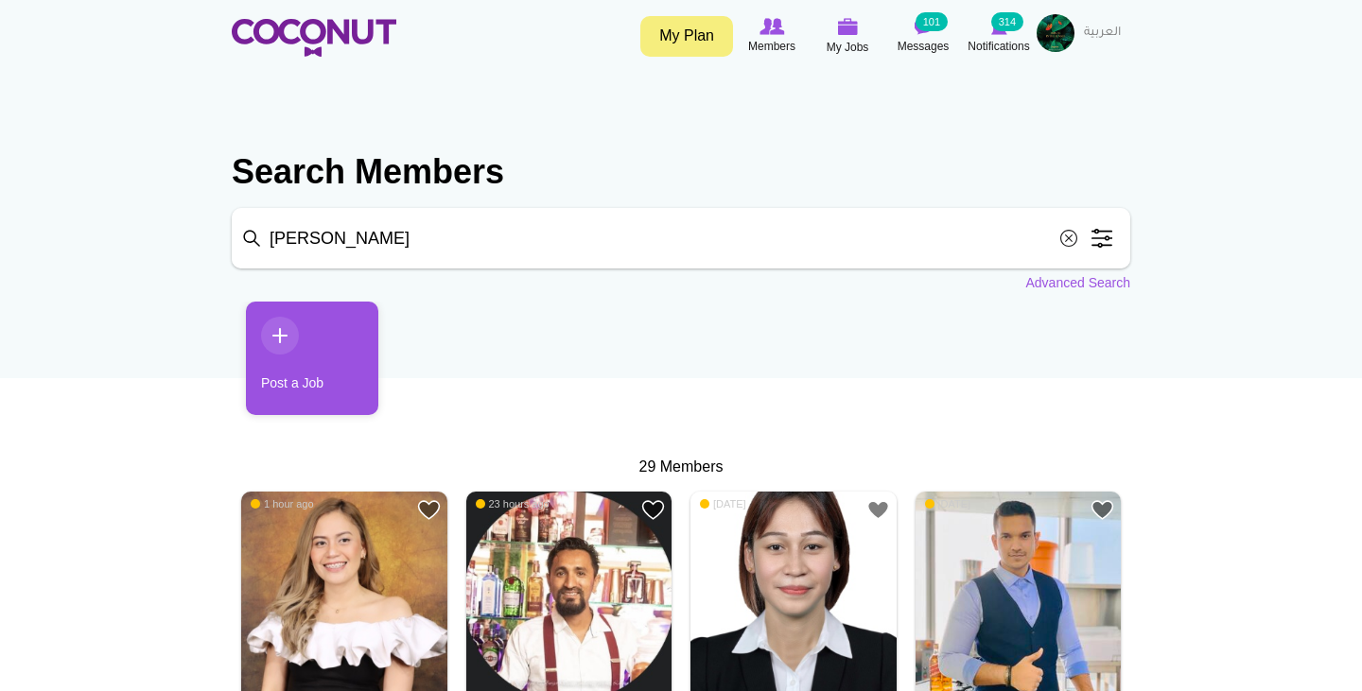
click button "Search" at bounding box center [0, 0] width 0 height 0
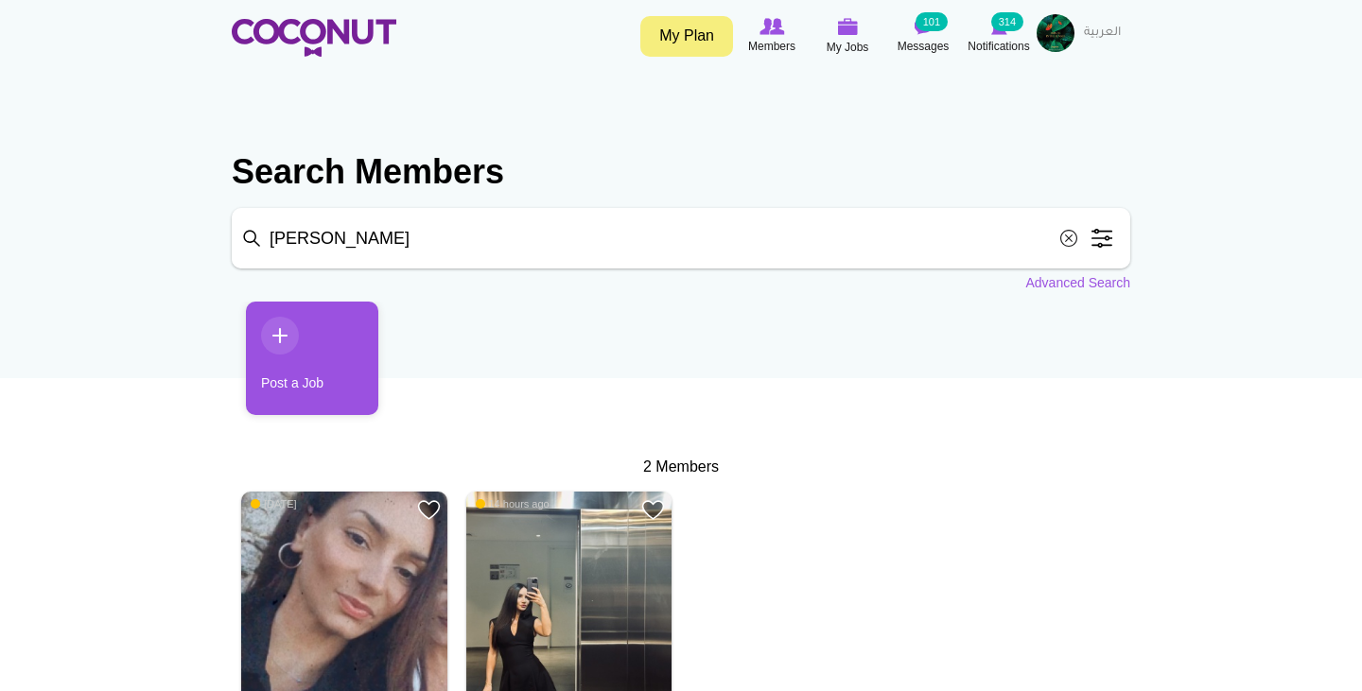
click at [540, 500] on span "14 hours ago" at bounding box center [513, 504] width 74 height 13
click at [536, 589] on img at bounding box center [569, 595] width 206 height 206
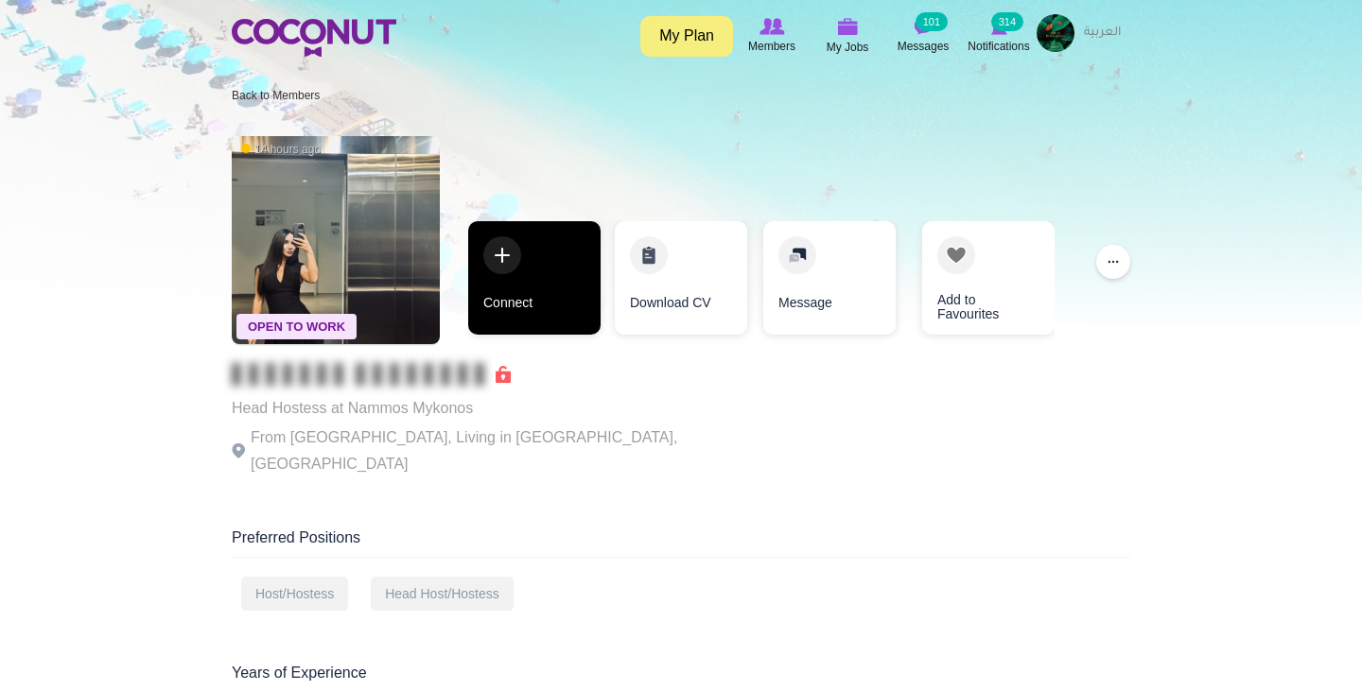
click at [500, 286] on link "Connect" at bounding box center [534, 278] width 132 height 114
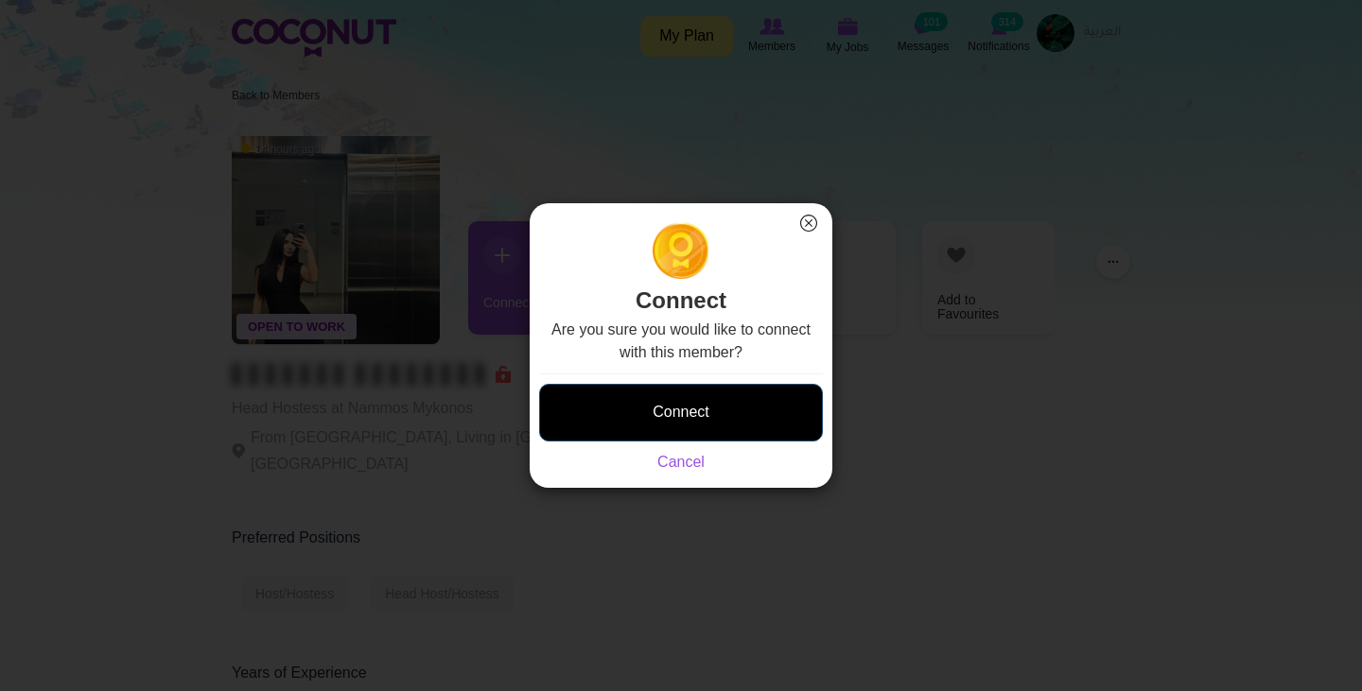
click at [699, 428] on button "Connect" at bounding box center [681, 413] width 284 height 58
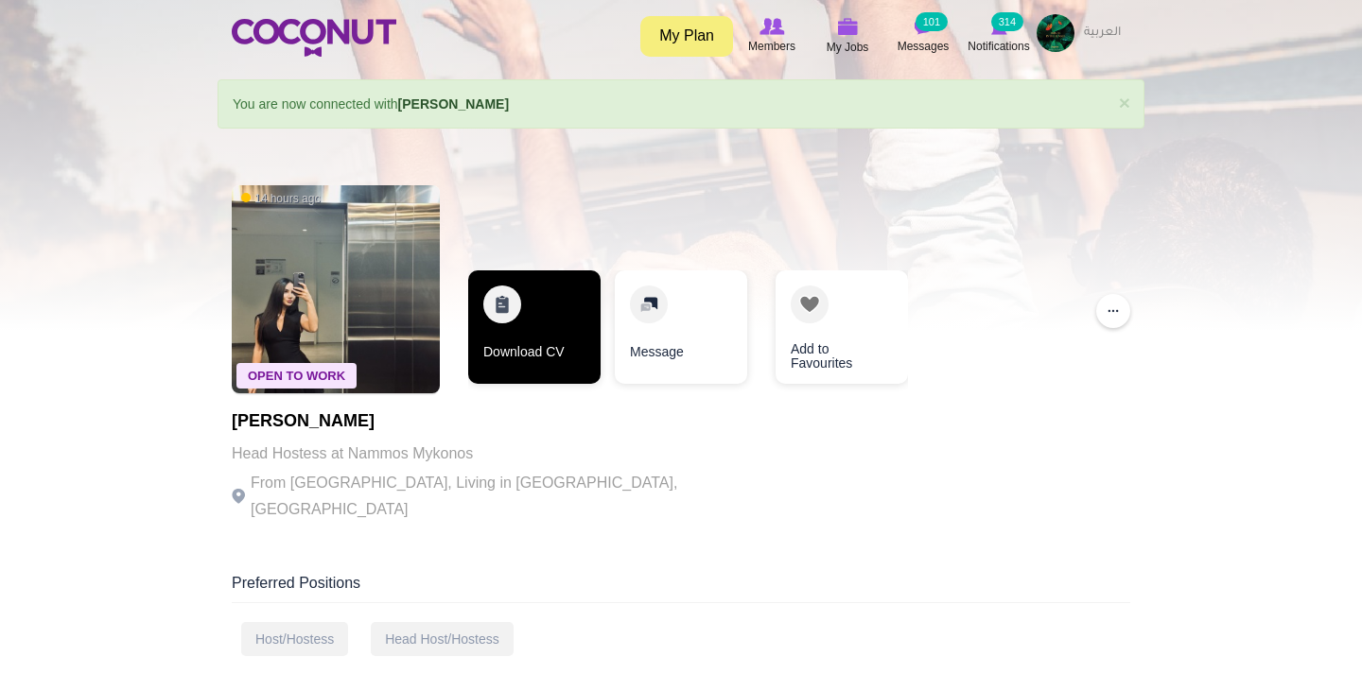
click at [533, 346] on link "Download CV" at bounding box center [534, 328] width 132 height 114
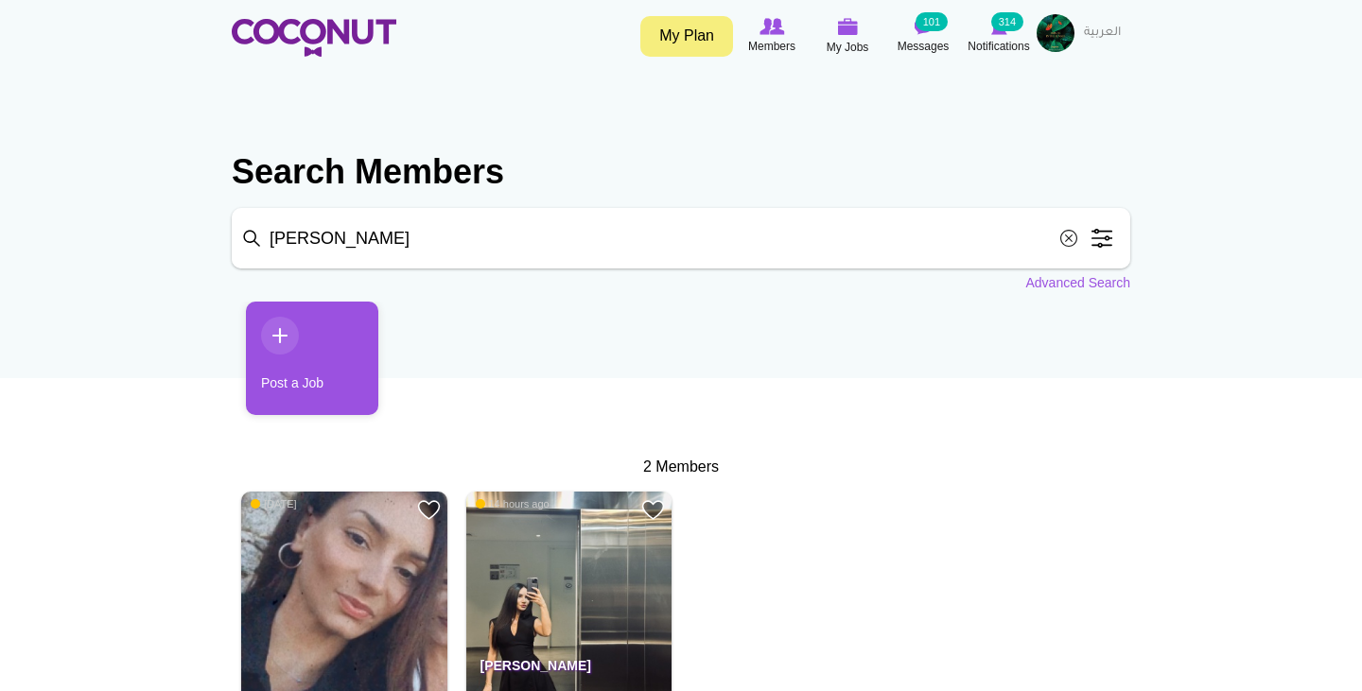
drag, startPoint x: 333, startPoint y: 241, endPoint x: 83, endPoint y: 239, distance: 249.7
click at [90, 239] on body "Toggle navigation My Plan Members My Jobs Post a Job Messages 101 Notifications…" at bounding box center [681, 582] width 1362 height 1164
type input "[PERSON_NAME]"
click button "Search" at bounding box center [0, 0] width 0 height 0
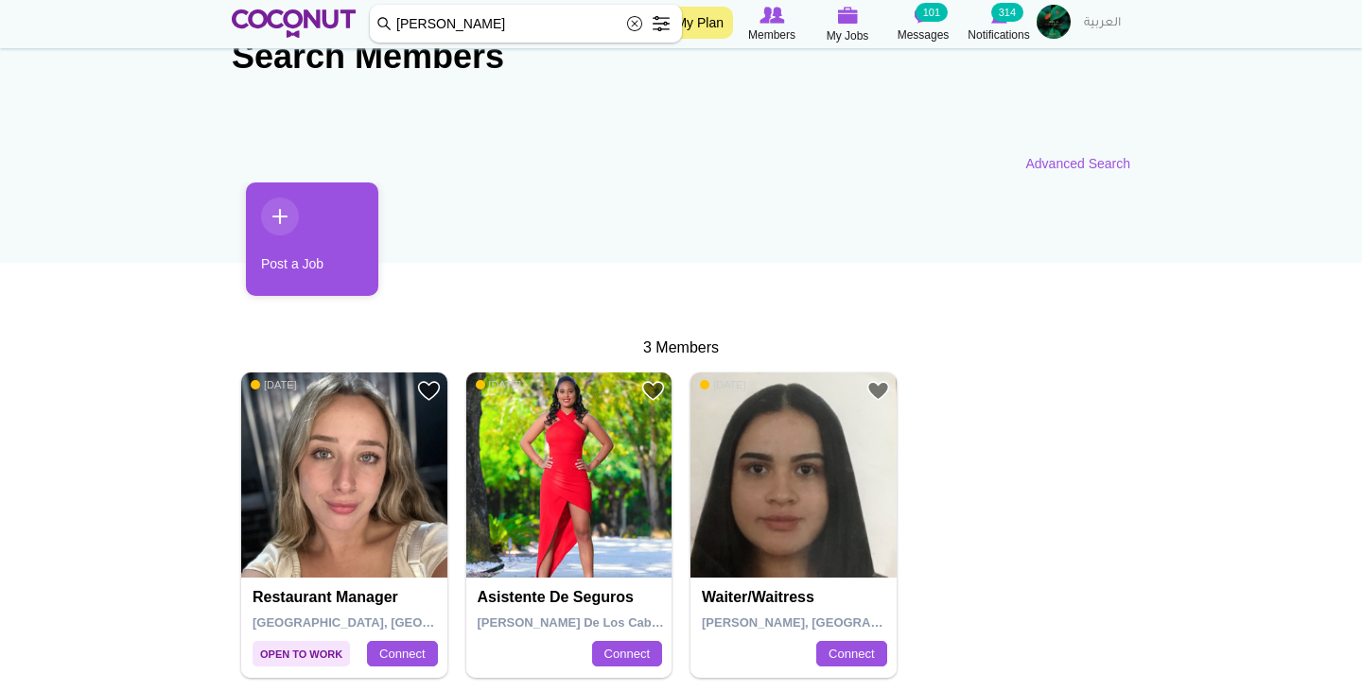
scroll to position [119, 0]
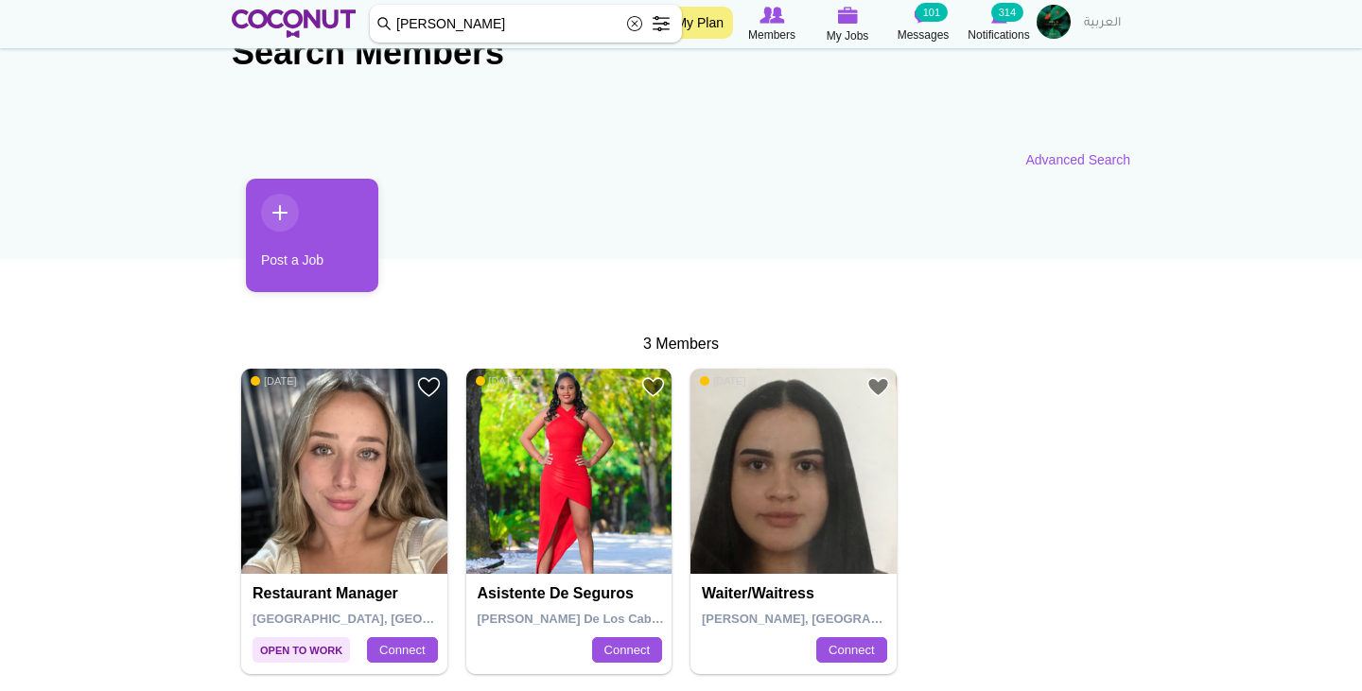
click at [340, 488] on img at bounding box center [344, 472] width 206 height 206
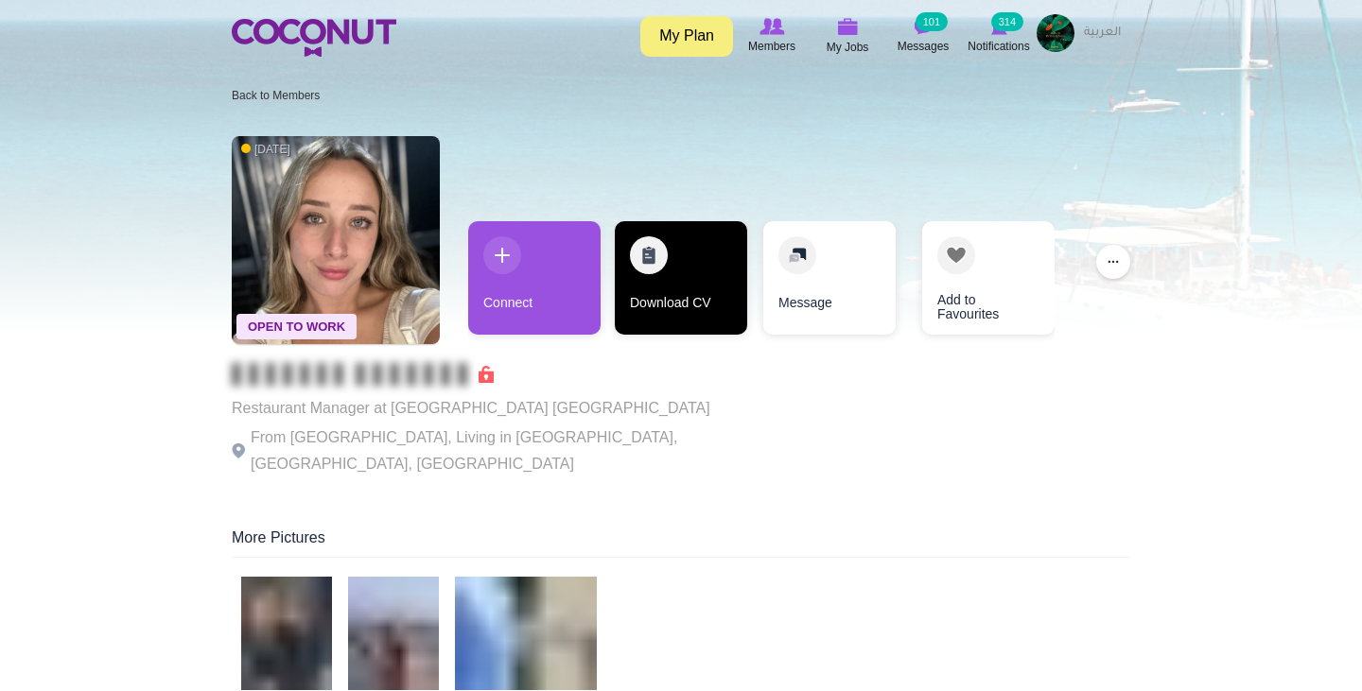
click at [674, 283] on link "Download CV" at bounding box center [681, 278] width 132 height 114
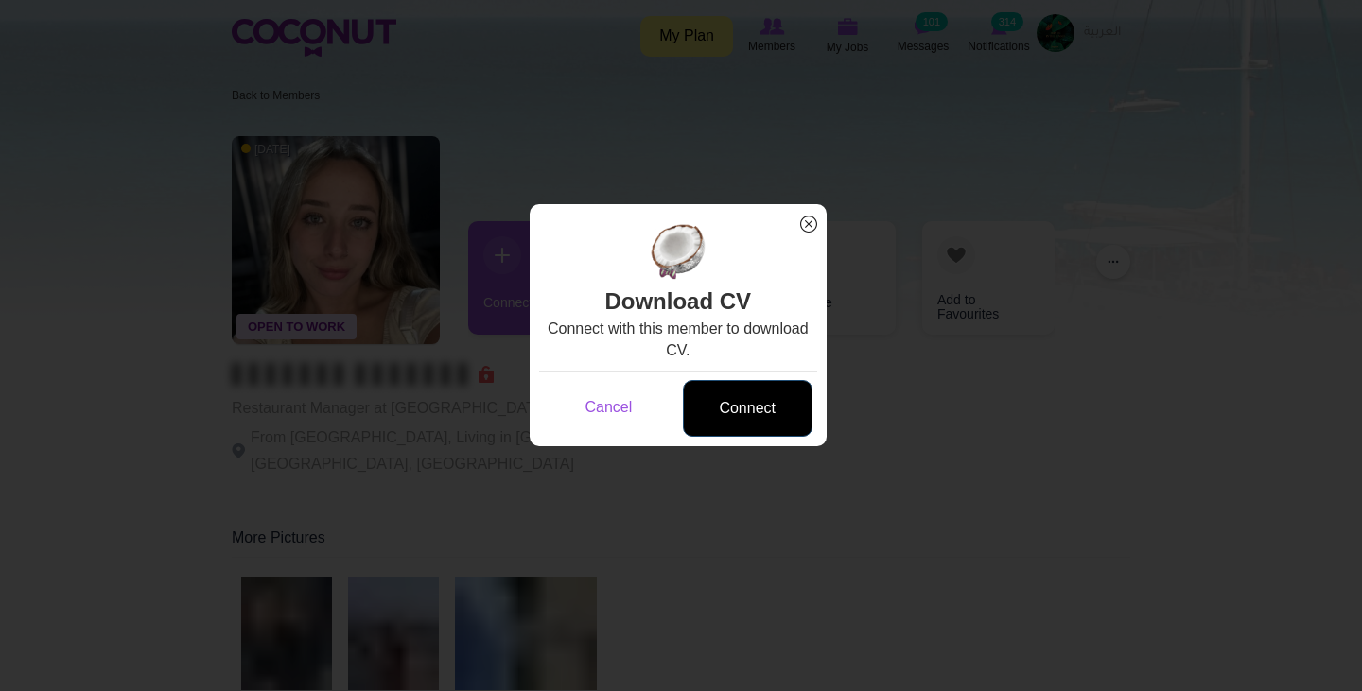
click at [776, 402] on link "Connect" at bounding box center [748, 409] width 130 height 58
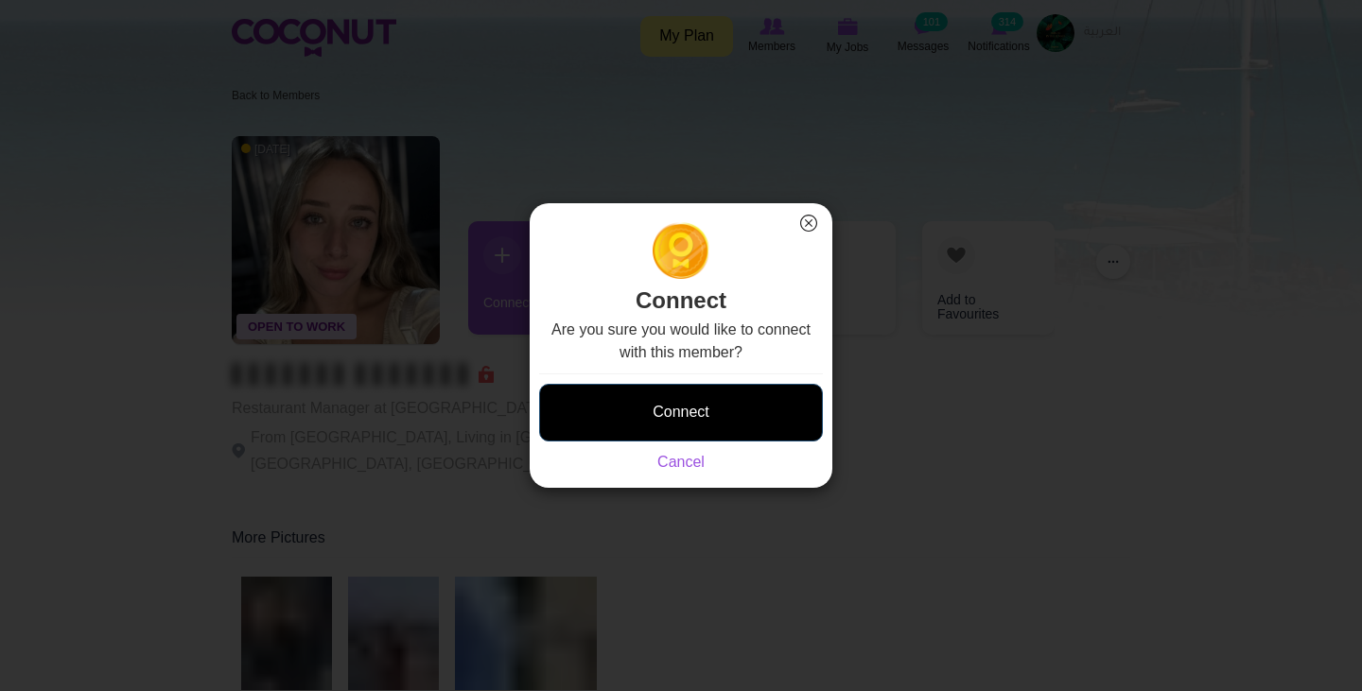
click at [717, 420] on button "Connect" at bounding box center [681, 413] width 284 height 58
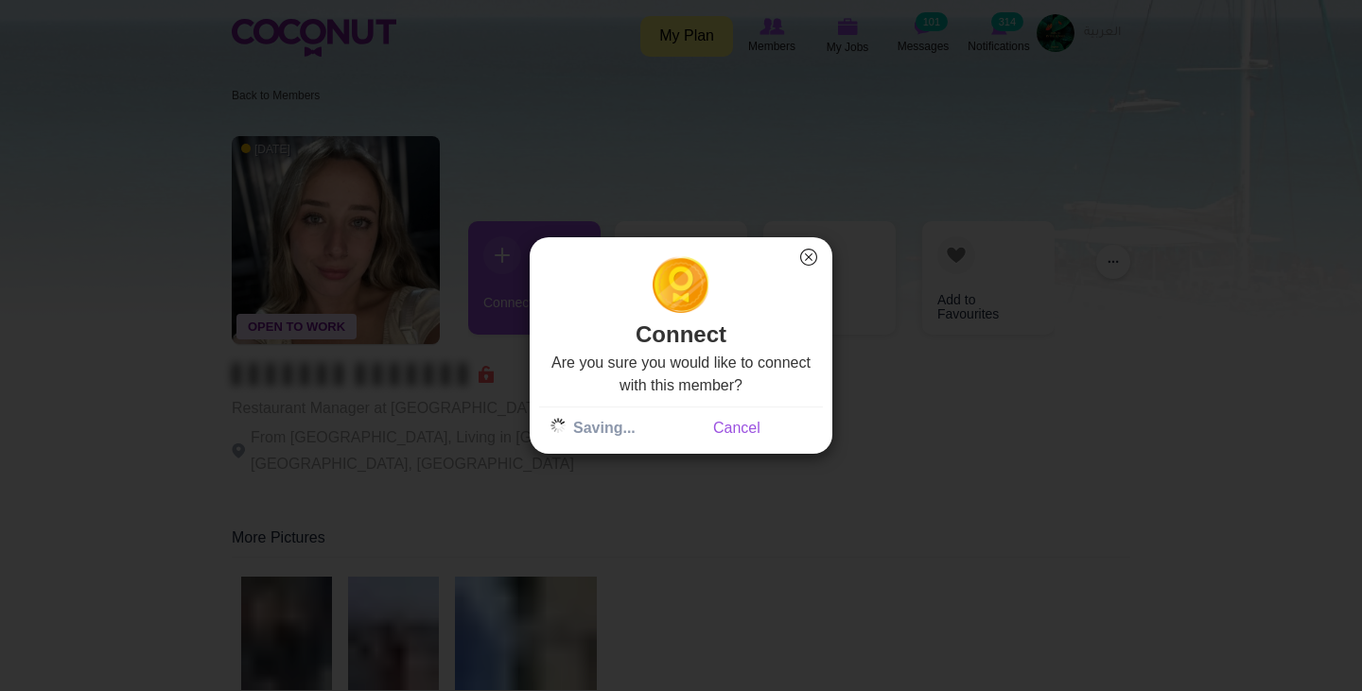
click at [813, 254] on button "×" at bounding box center [808, 257] width 25 height 25
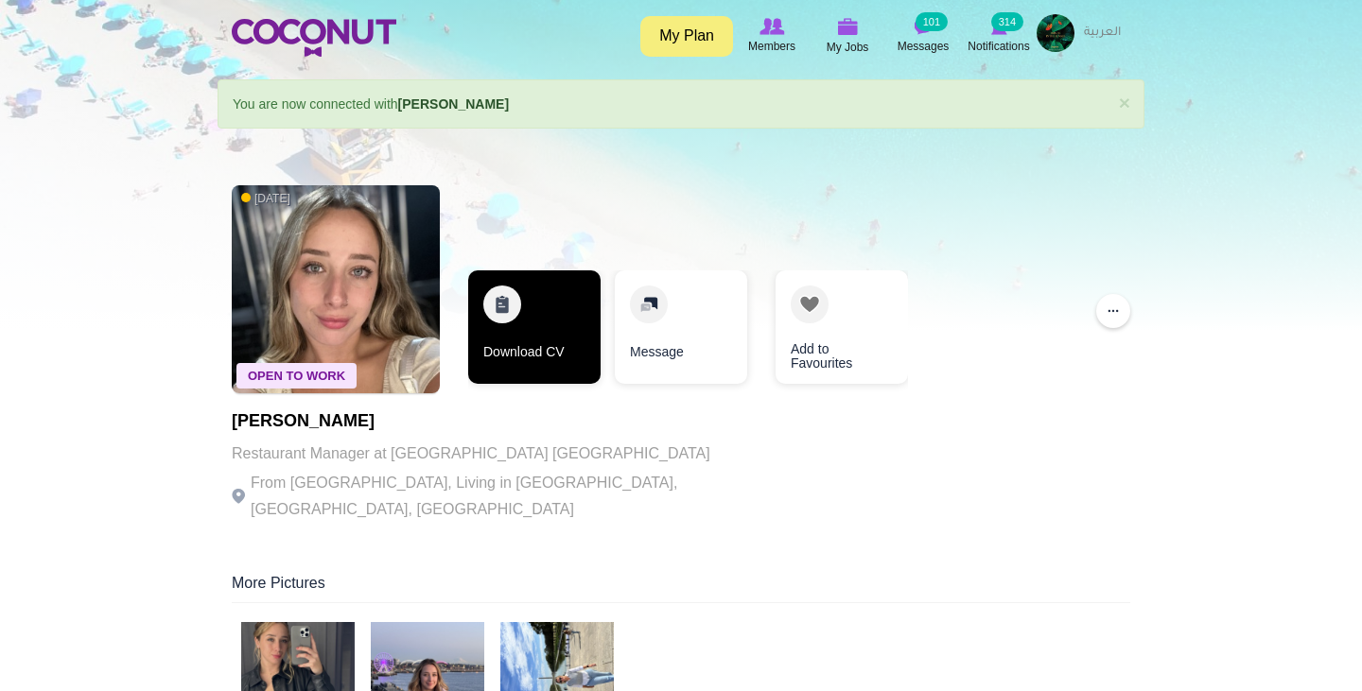
click at [502, 332] on link "Download CV" at bounding box center [534, 328] width 132 height 114
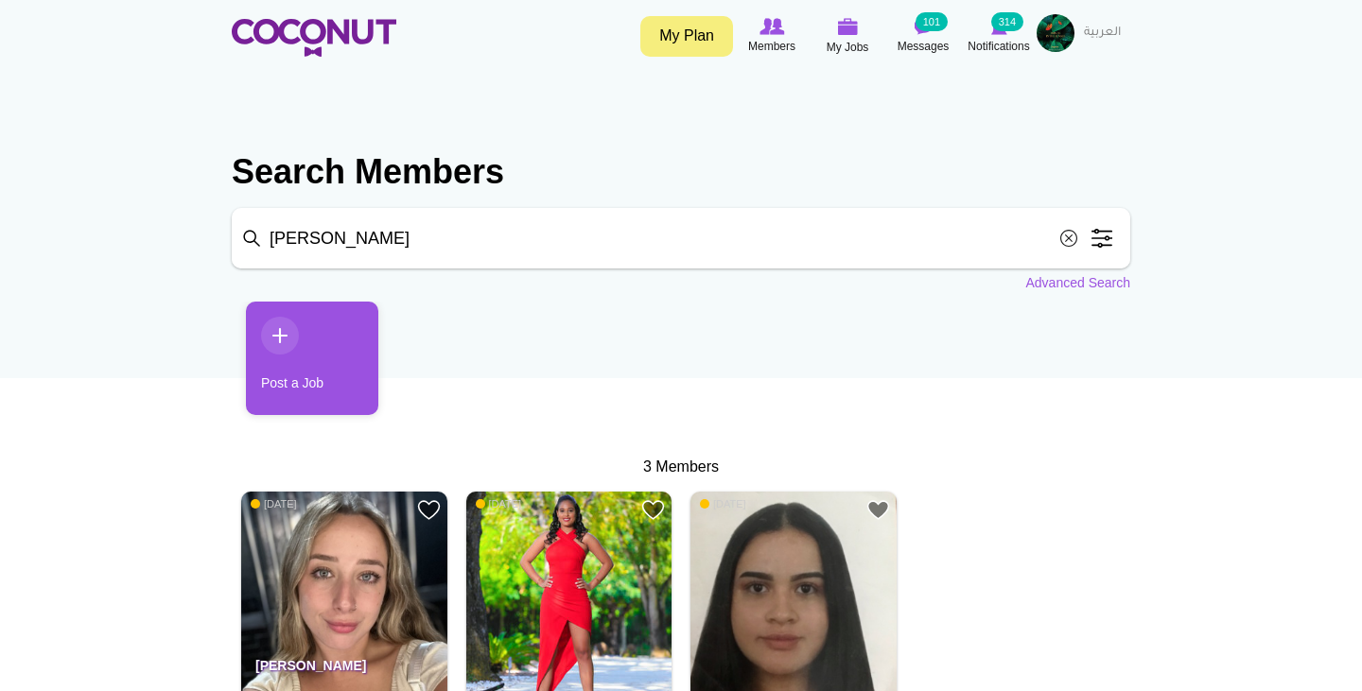
click at [372, 248] on input "leonela" at bounding box center [681, 238] width 899 height 61
type input "l"
type input "polina"
click button "Search" at bounding box center [0, 0] width 0 height 0
click at [401, 248] on input "polina" at bounding box center [681, 238] width 899 height 61
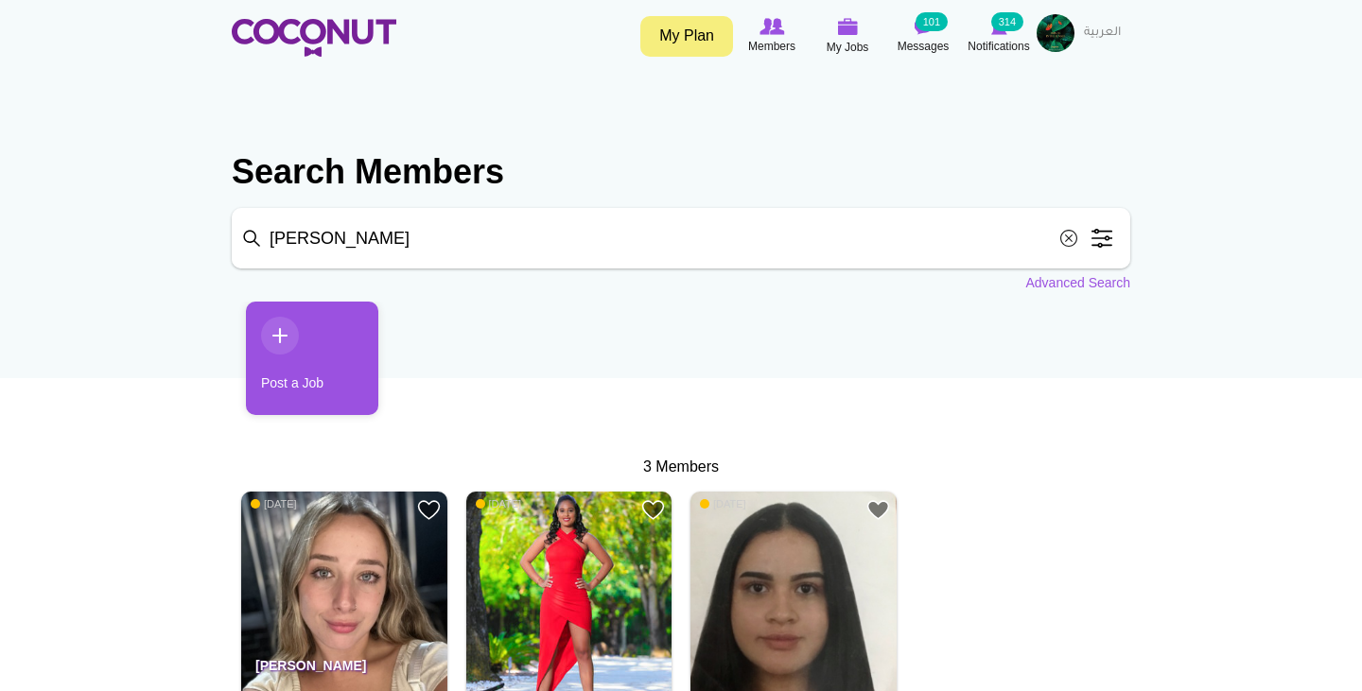
click button "Search" at bounding box center [0, 0] width 0 height 0
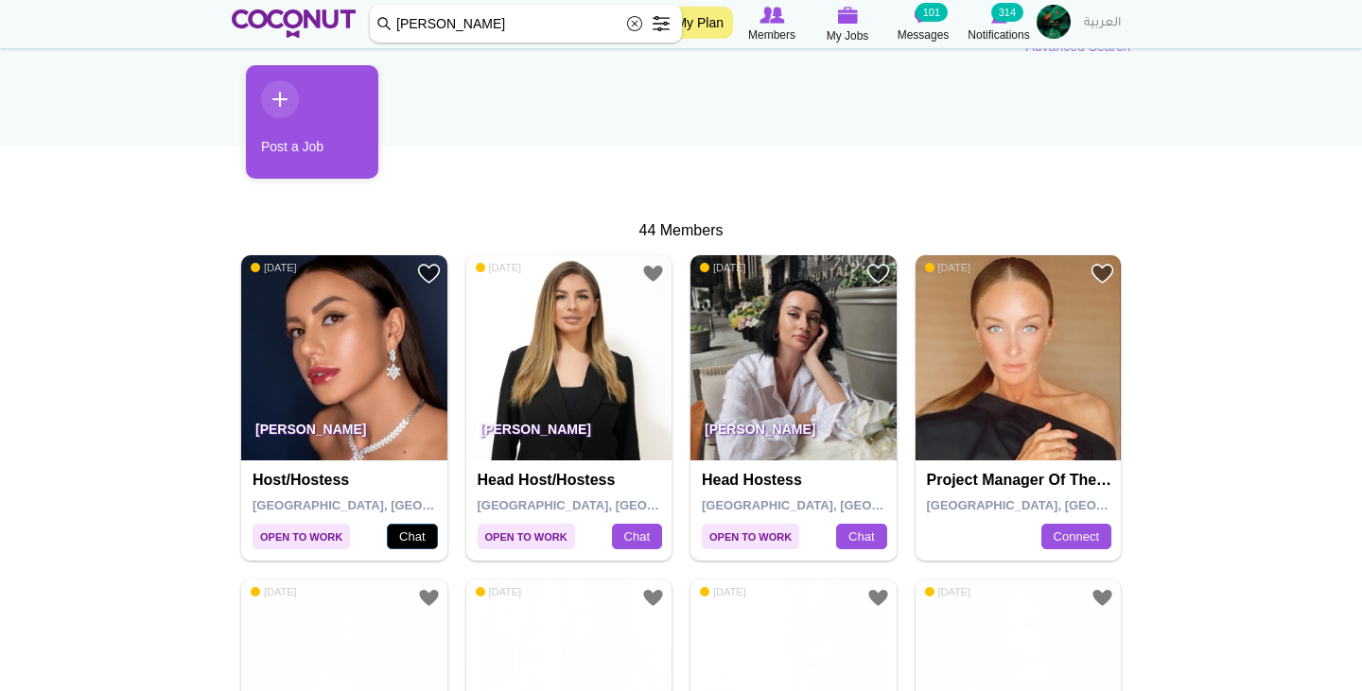
scroll to position [229, 0]
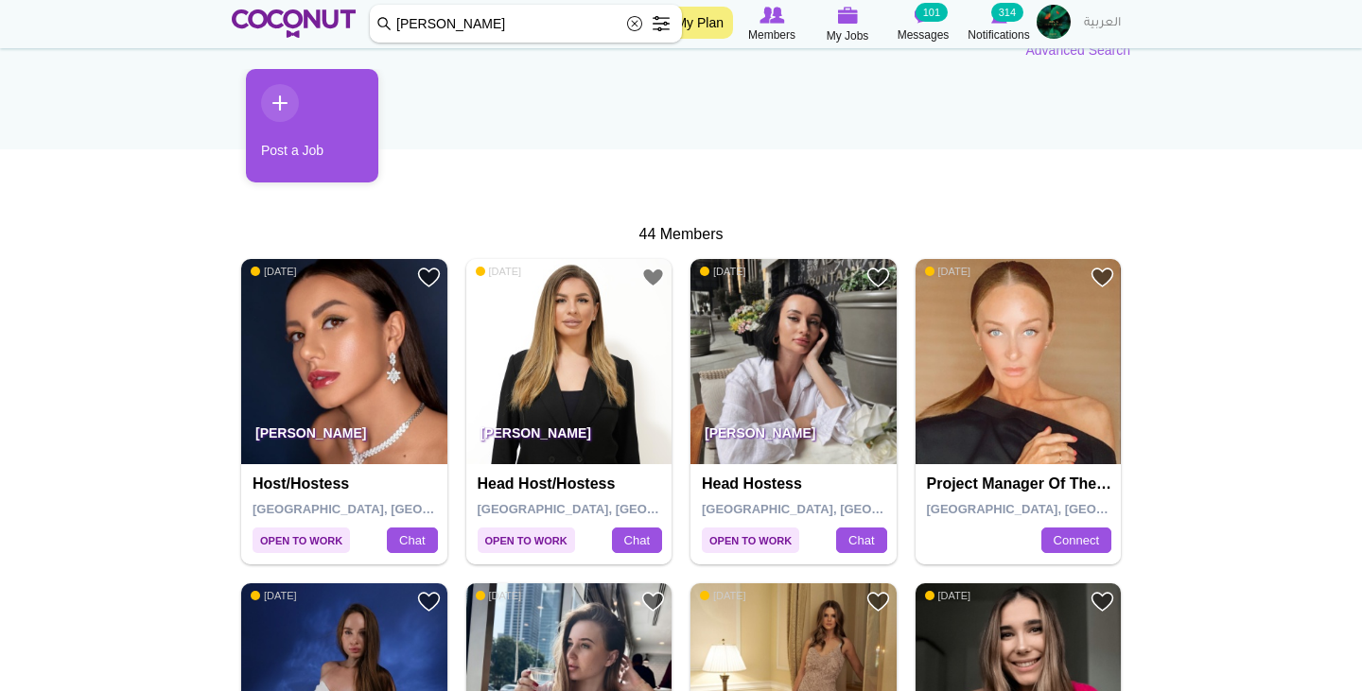
click at [334, 352] on img at bounding box center [344, 362] width 206 height 206
